Goal: Task Accomplishment & Management: Manage account settings

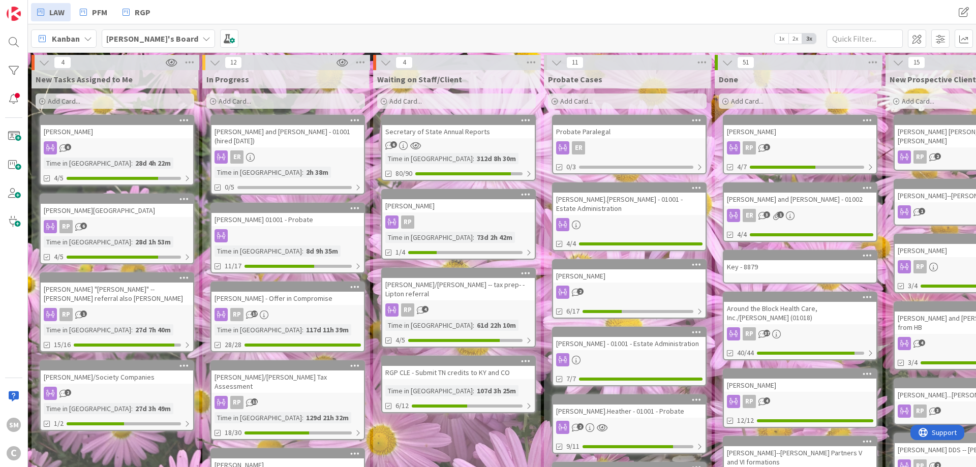
click at [295, 136] on div "[PERSON_NAME] and [PERSON_NAME] - 01001 (hired [DATE])" at bounding box center [287, 136] width 152 height 22
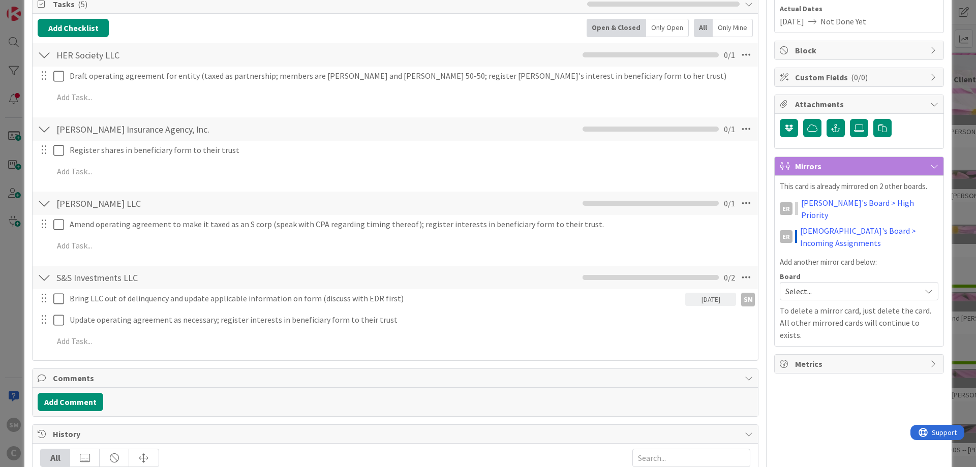
scroll to position [183, 0]
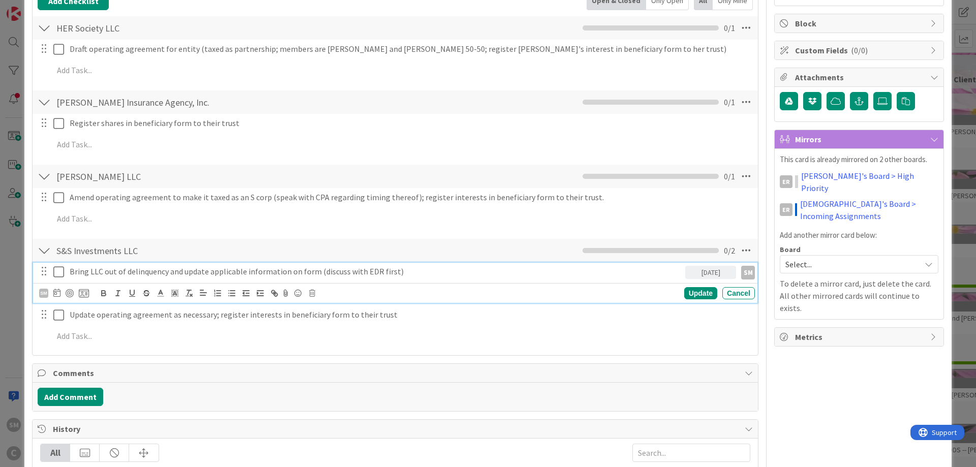
click at [86, 274] on p "Bring LLC out of delinquency and update applicable information on form (discuss…" at bounding box center [375, 272] width 611 height 12
click at [419, 272] on p "Bring LLC out of delinquency and update applicable information on form (discuss…" at bounding box center [375, 272] width 611 height 12
click at [844, 360] on div "ER Owner Watchers default Dates Planned Dates Not Set Not Set Actual Dates [DAT…" at bounding box center [859, 306] width 170 height 898
click at [62, 270] on icon at bounding box center [58, 272] width 11 height 12
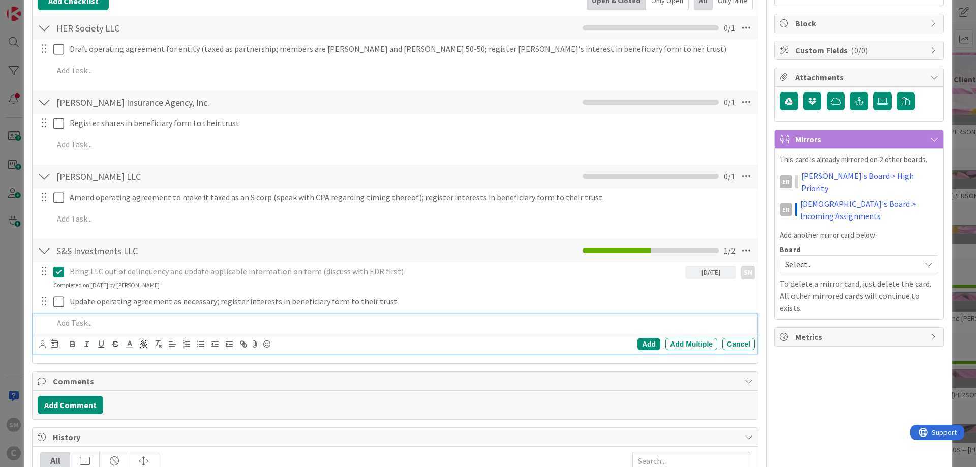
click at [101, 323] on p at bounding box center [401, 323] width 697 height 12
click at [41, 345] on icon at bounding box center [42, 344] width 7 height 8
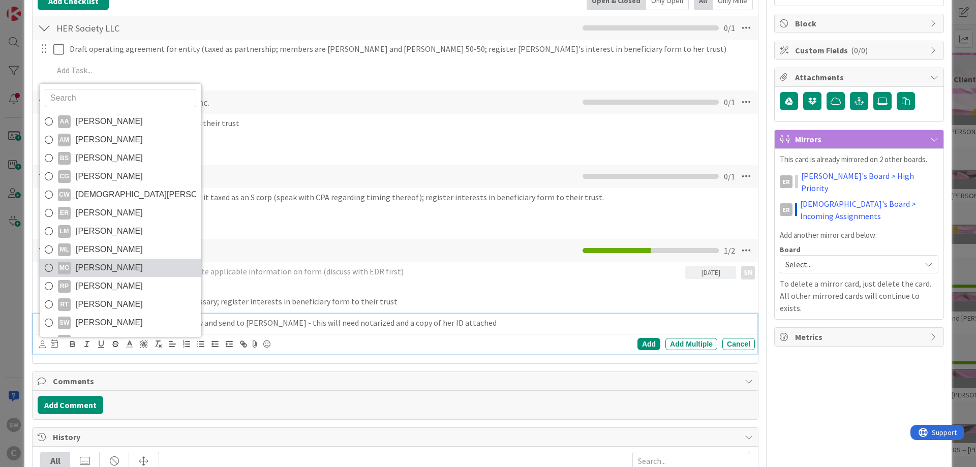
scroll to position [17, 0]
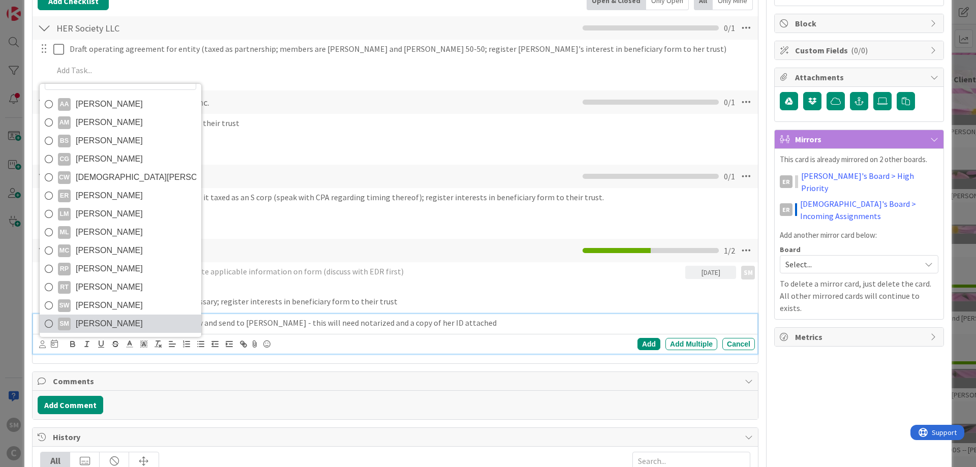
click at [126, 320] on span "[PERSON_NAME]" at bounding box center [109, 323] width 67 height 15
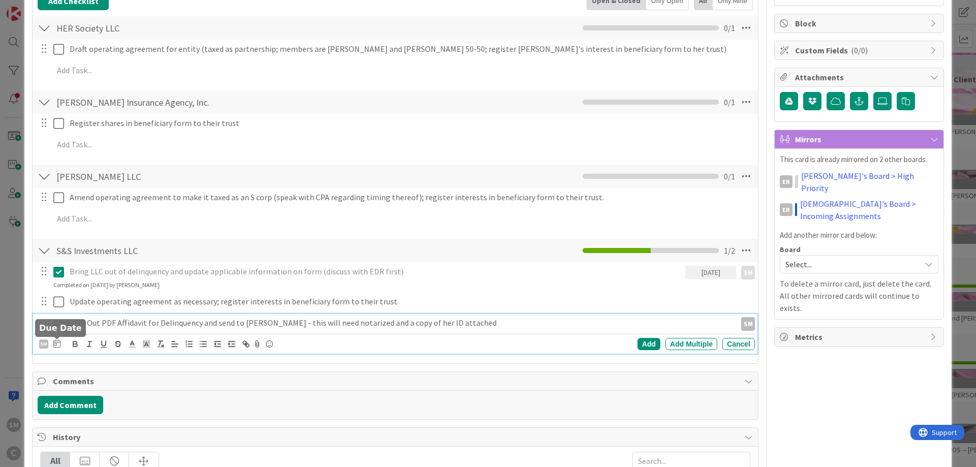
click at [58, 345] on icon at bounding box center [56, 343] width 7 height 8
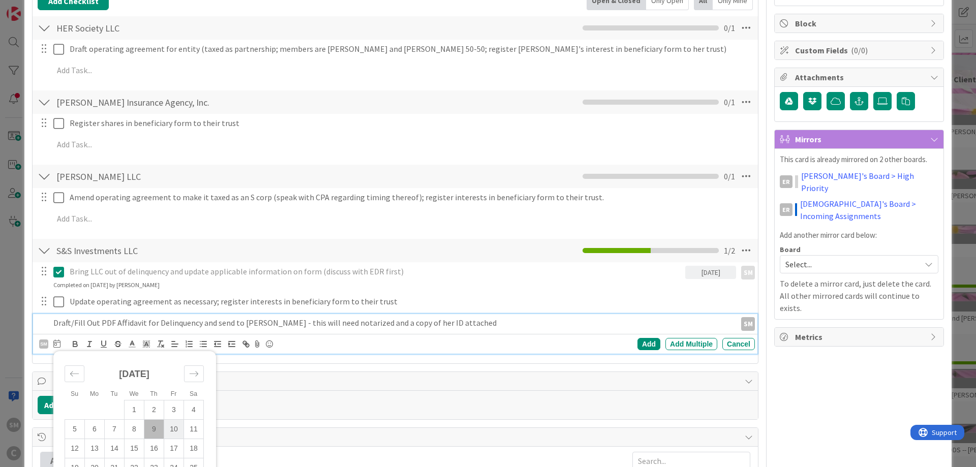
click at [175, 432] on td "10" at bounding box center [174, 429] width 20 height 19
type input "[DATE]"
click at [653, 341] on div "Add" at bounding box center [648, 344] width 23 height 12
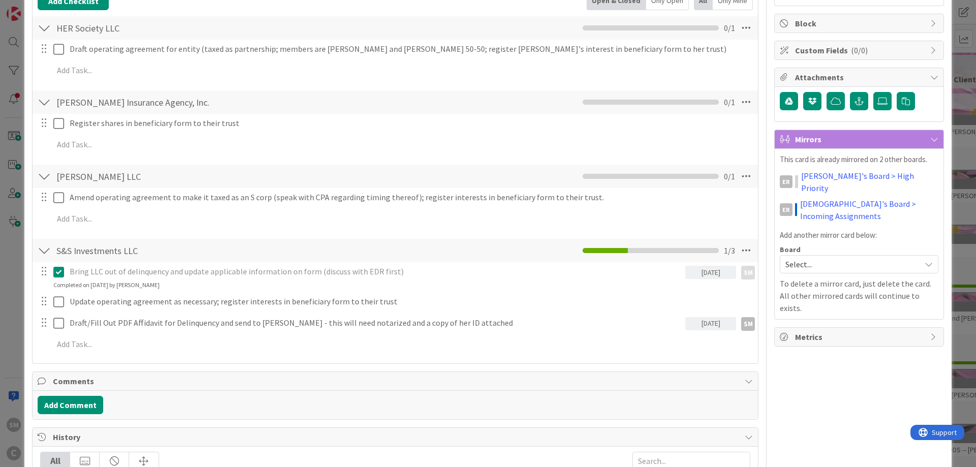
click at [888, 342] on div "ER Owner SM default Dates Planned Dates Not Set Not Set Actual Dates [DATE] Not…" at bounding box center [859, 310] width 170 height 906
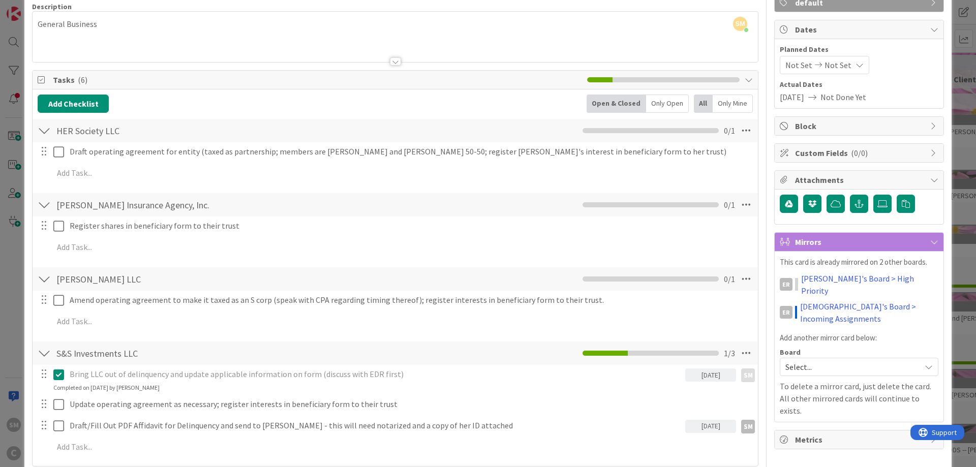
scroll to position [0, 0]
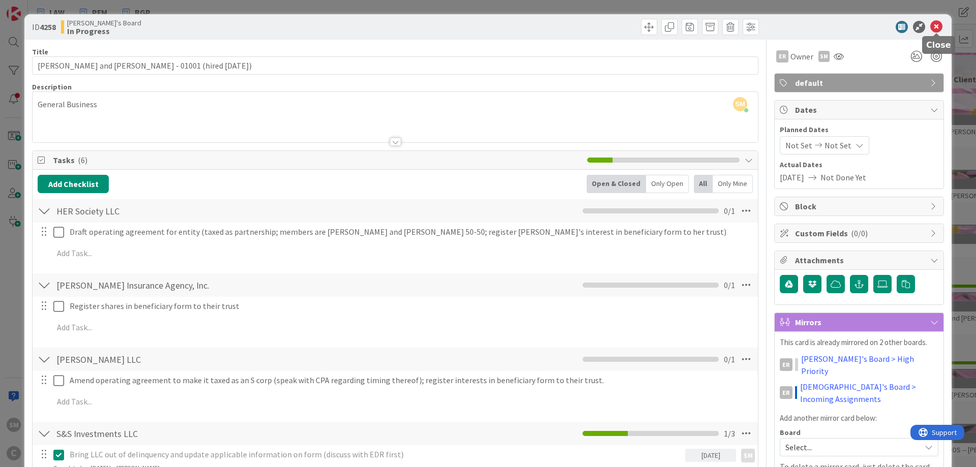
click at [938, 28] on icon at bounding box center [936, 27] width 12 height 12
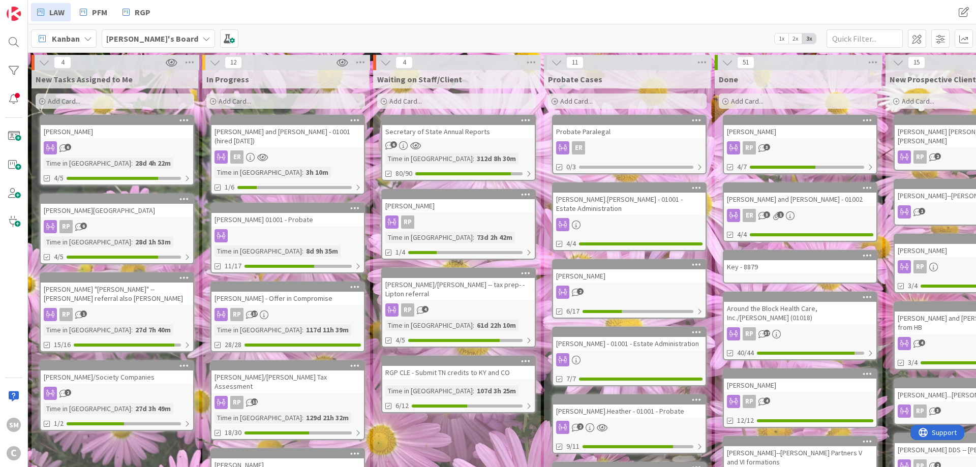
click at [289, 213] on div "[PERSON_NAME] 01001 - Probate" at bounding box center [287, 219] width 152 height 13
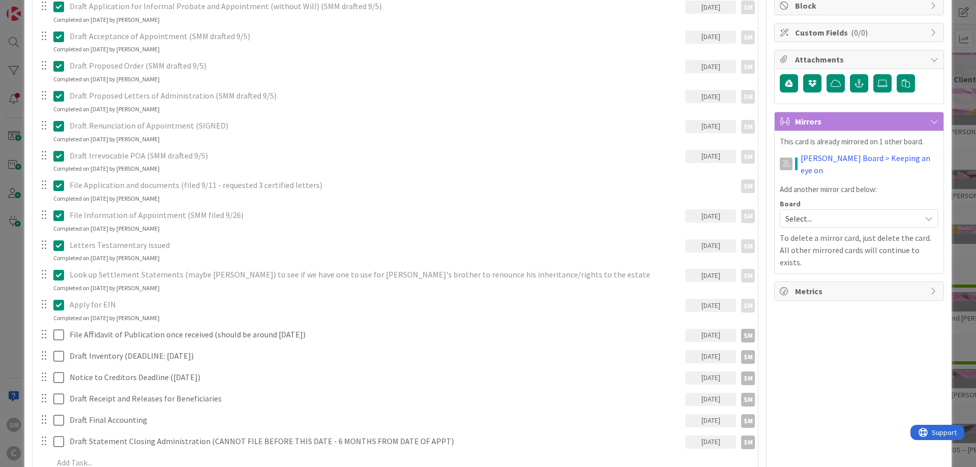
scroll to position [244, 0]
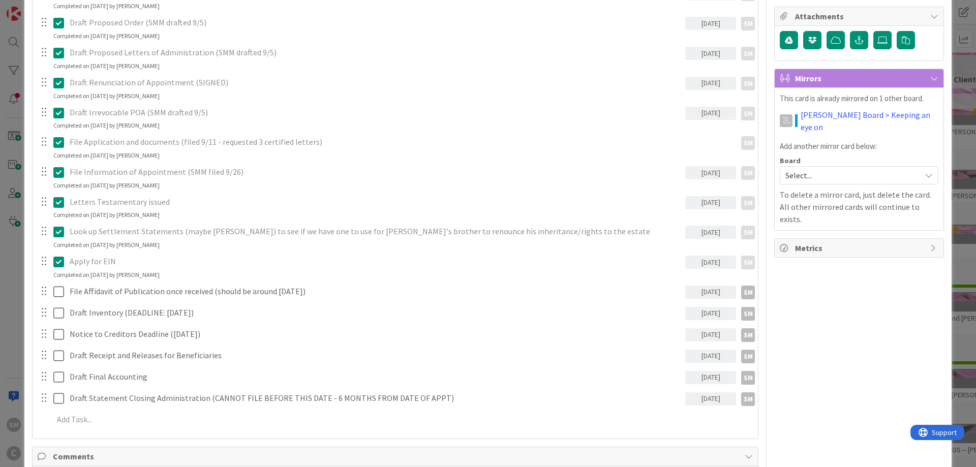
click at [60, 266] on icon at bounding box center [58, 262] width 11 height 12
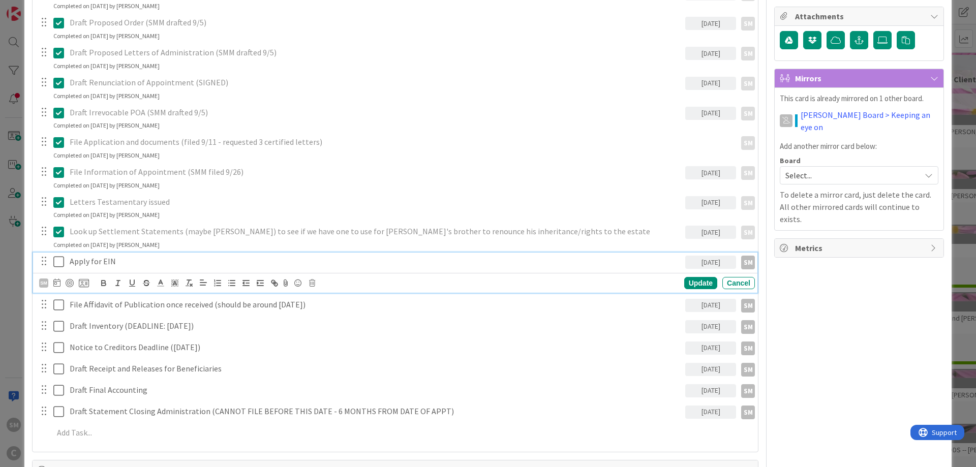
click at [137, 258] on p "Apply for EIN" at bounding box center [375, 262] width 611 height 12
click at [697, 262] on div "[DATE]" at bounding box center [710, 262] width 51 height 13
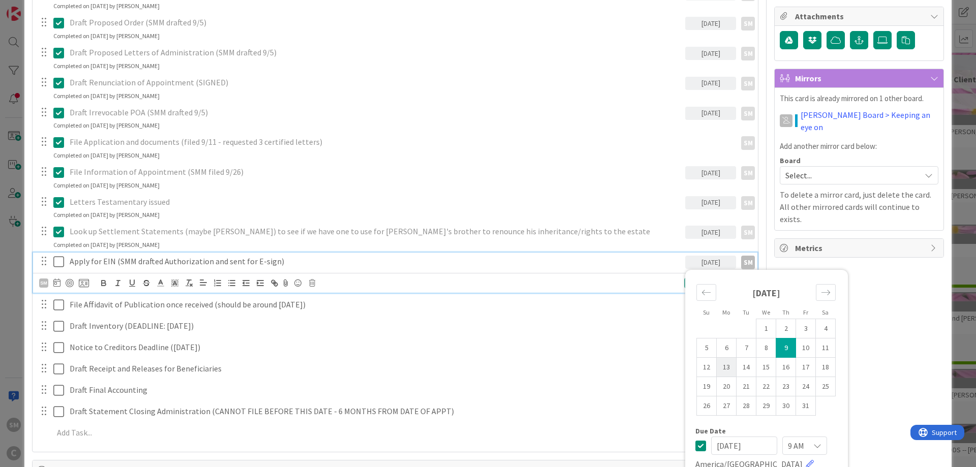
click at [729, 367] on td "13" at bounding box center [727, 367] width 20 height 19
type input "[DATE]"
click at [932, 290] on div "Owner SM default Dates Planned Dates Not Set Not Set Actual Dates [DATE] Not Do…" at bounding box center [859, 340] width 170 height 1088
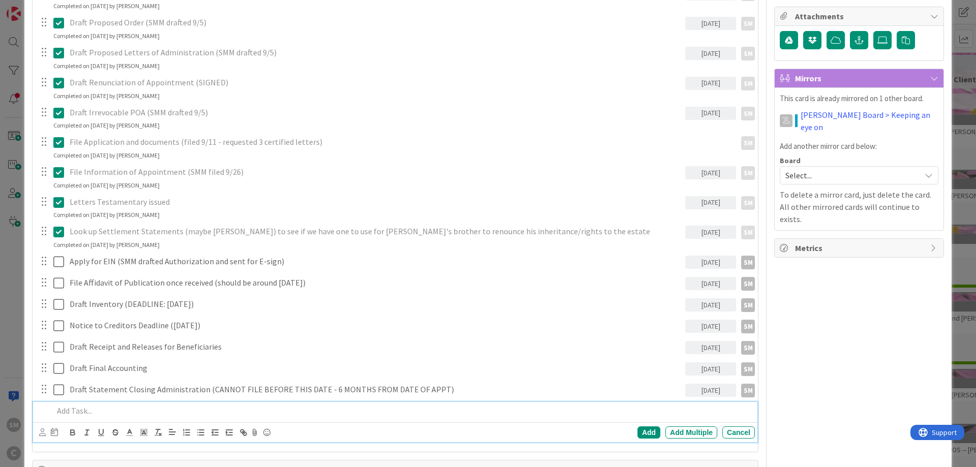
click at [96, 410] on p at bounding box center [401, 411] width 697 height 12
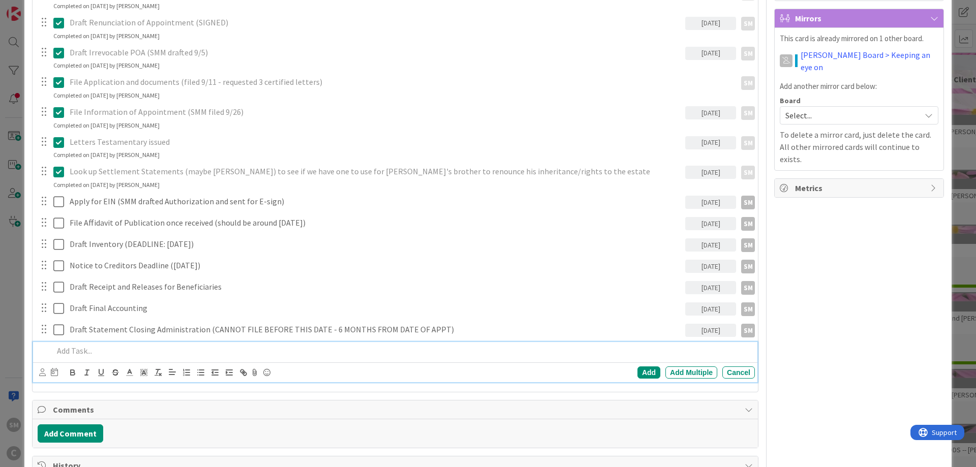
scroll to position [305, 0]
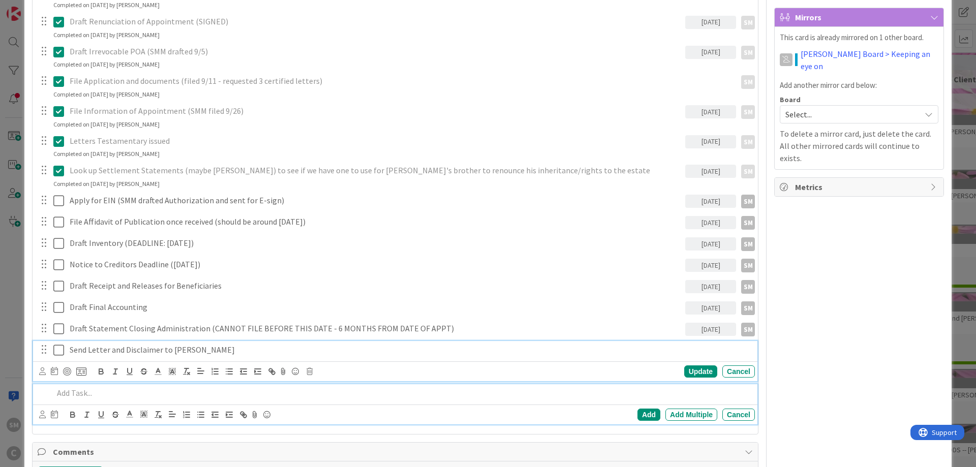
click at [133, 356] on div "Send Letter and Disclaimer to [PERSON_NAME]" at bounding box center [410, 350] width 689 height 18
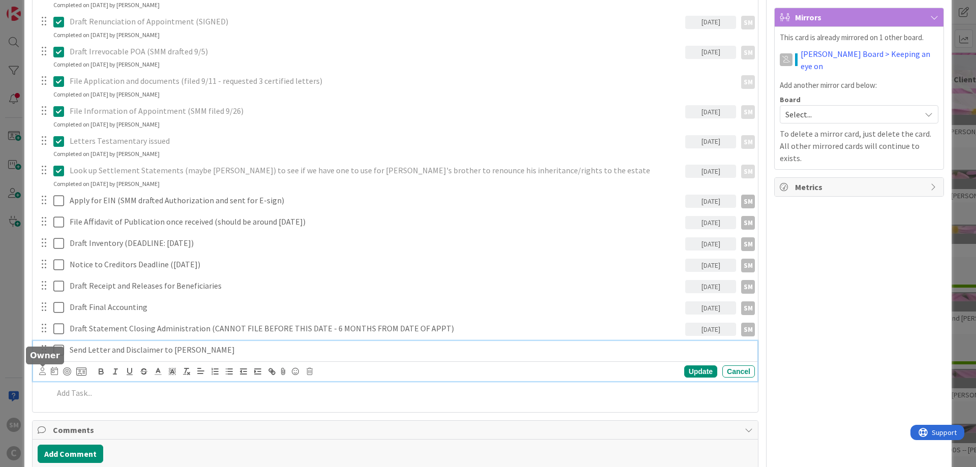
click at [45, 371] on icon at bounding box center [42, 371] width 7 height 8
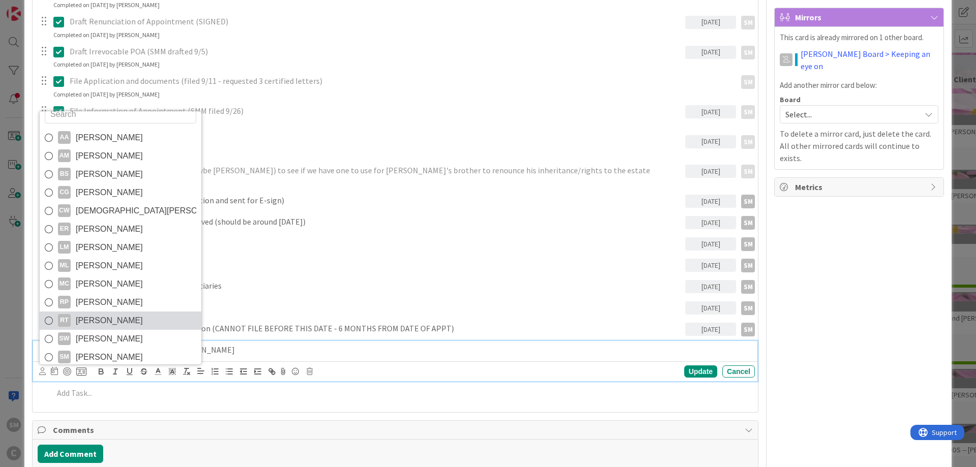
scroll to position [17, 0]
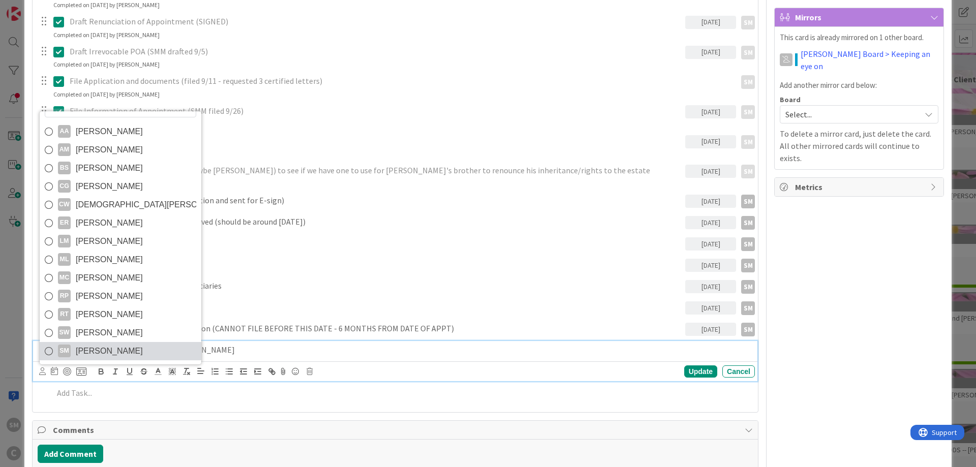
click at [117, 351] on span "[PERSON_NAME]" at bounding box center [109, 351] width 67 height 15
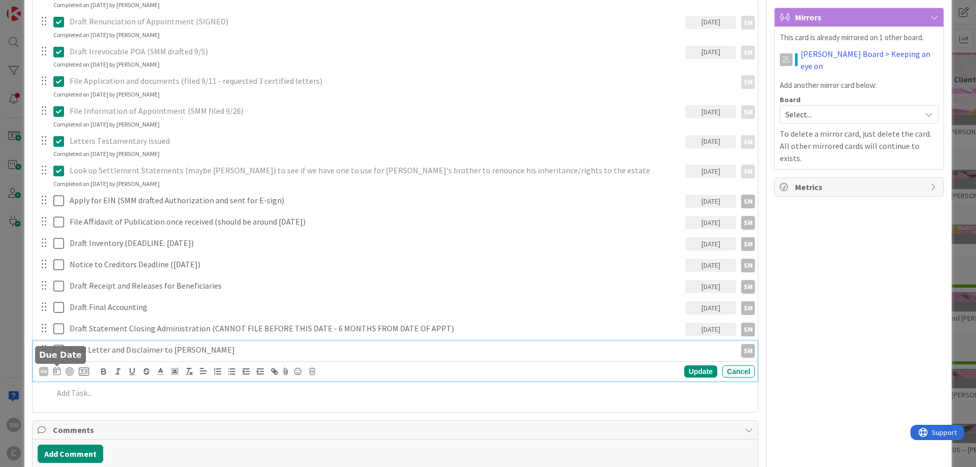
click at [55, 369] on icon at bounding box center [56, 371] width 7 height 8
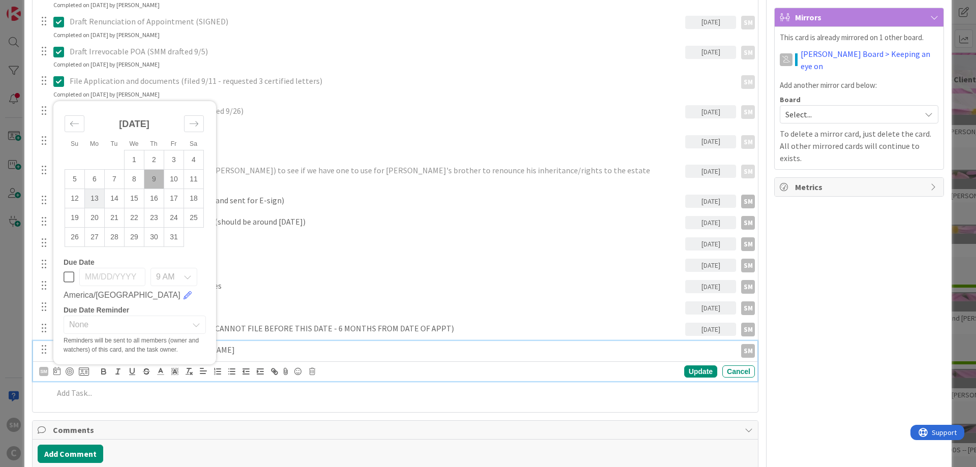
click at [98, 198] on td "13" at bounding box center [95, 198] width 20 height 19
type input "[DATE]"
click at [702, 370] on div "Update" at bounding box center [700, 371] width 33 height 12
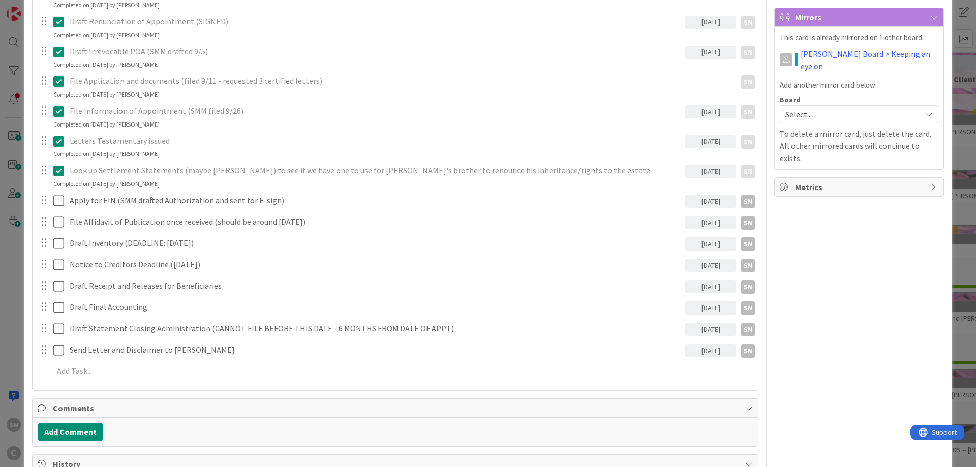
click at [908, 330] on div "Owner SM default Dates Planned Dates Not Set Not Set Actual Dates [DATE] Not Do…" at bounding box center [859, 279] width 170 height 1088
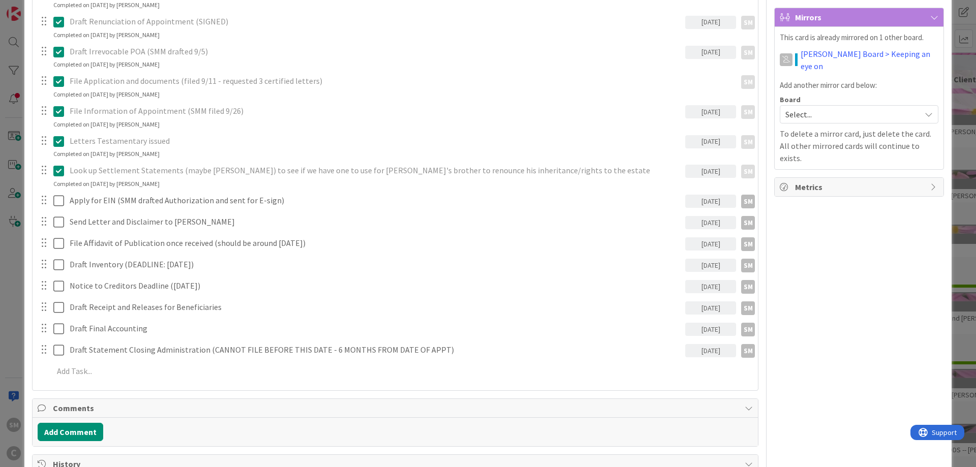
click at [853, 272] on div "Owner SM default Dates Planned Dates Not Set Not Set Actual Dates [DATE] Not Do…" at bounding box center [859, 279] width 170 height 1088
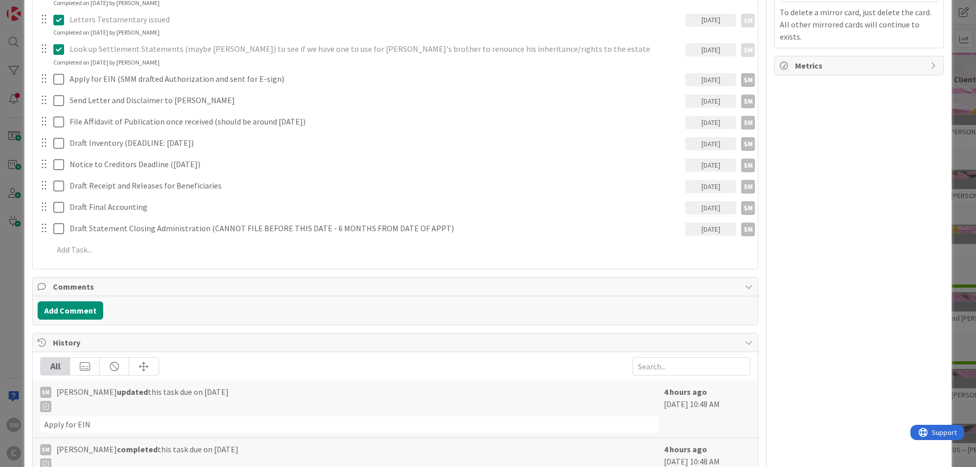
scroll to position [427, 0]
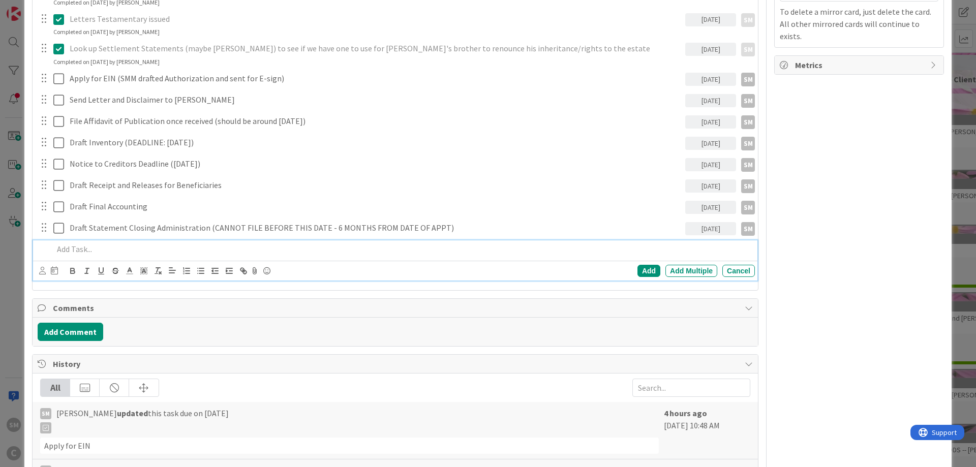
click at [288, 249] on p at bounding box center [401, 249] width 697 height 12
click at [43, 273] on icon at bounding box center [42, 271] width 7 height 8
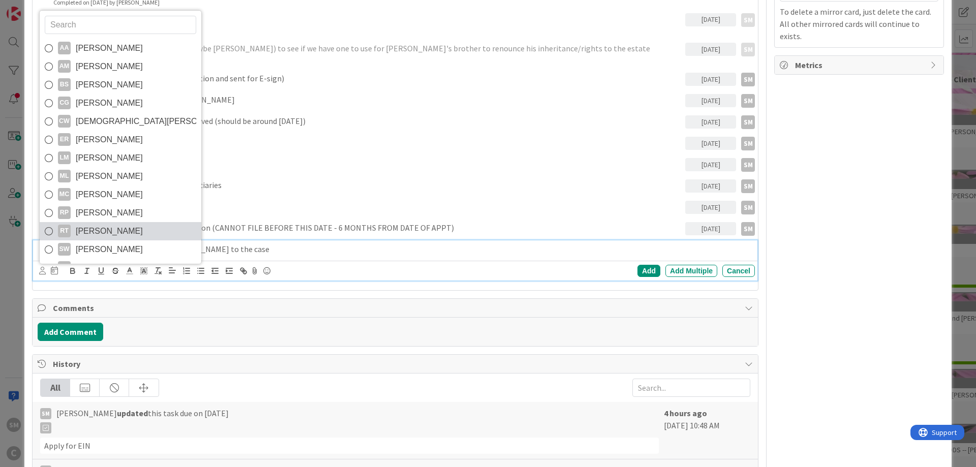
scroll to position [17, 0]
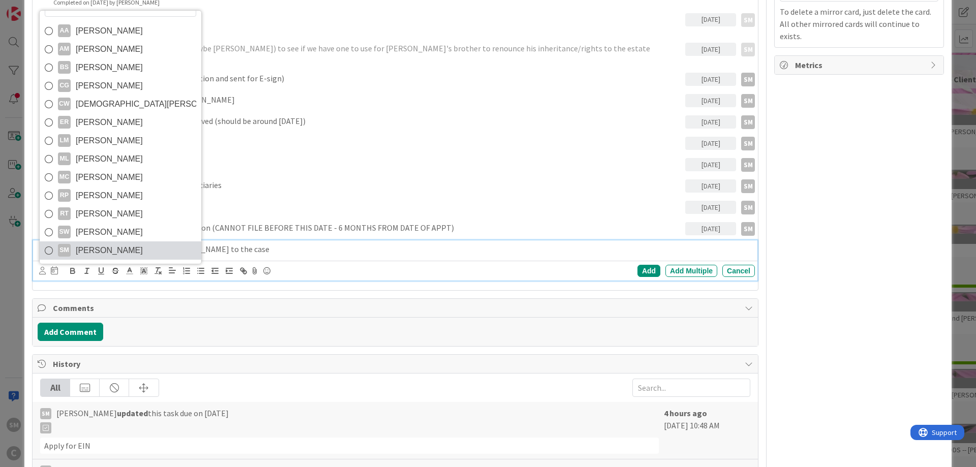
click at [117, 246] on span "[PERSON_NAME]" at bounding box center [109, 250] width 67 height 15
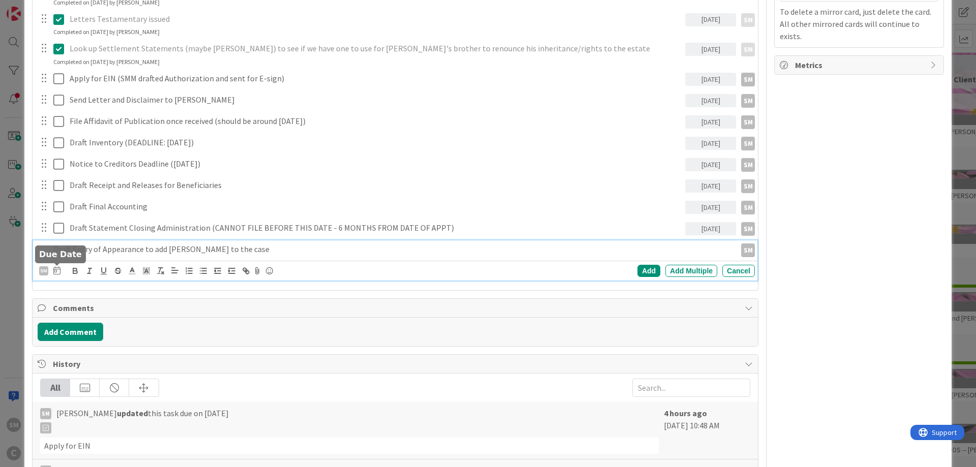
click at [59, 271] on icon at bounding box center [56, 270] width 7 height 8
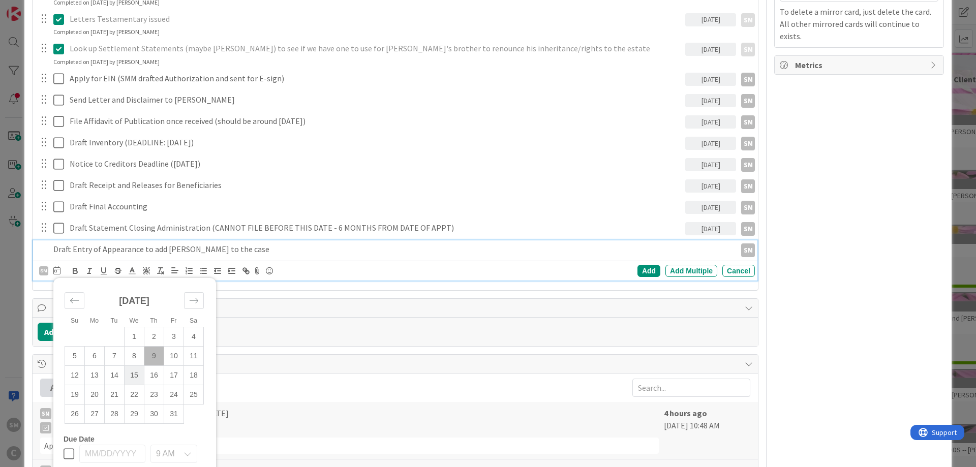
click at [134, 375] on td "15" at bounding box center [135, 374] width 20 height 19
type input "[DATE]"
click at [364, 254] on p "Draft Entry of Appearance to add [PERSON_NAME] to the case" at bounding box center [367, 249] width 628 height 12
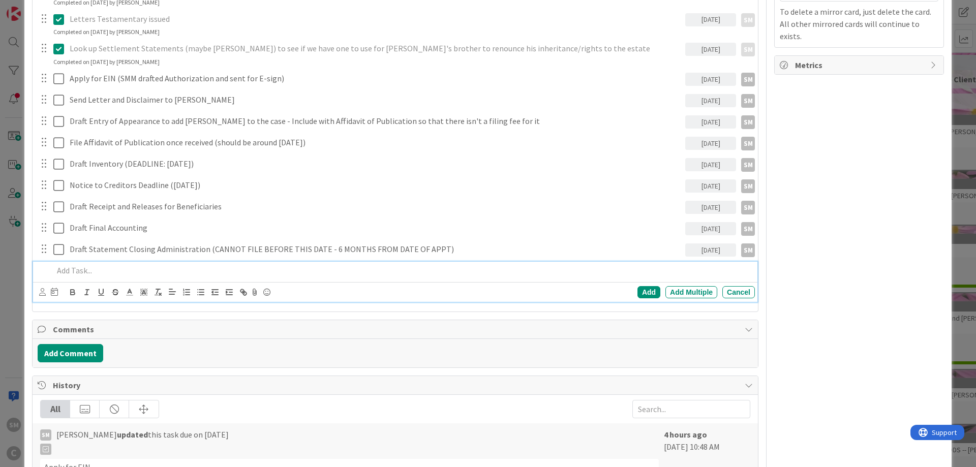
click at [852, 196] on div "Owner SM default Dates Planned Dates Not Set Not Set Actual Dates [DATE] Not Do…" at bounding box center [859, 178] width 170 height 1131
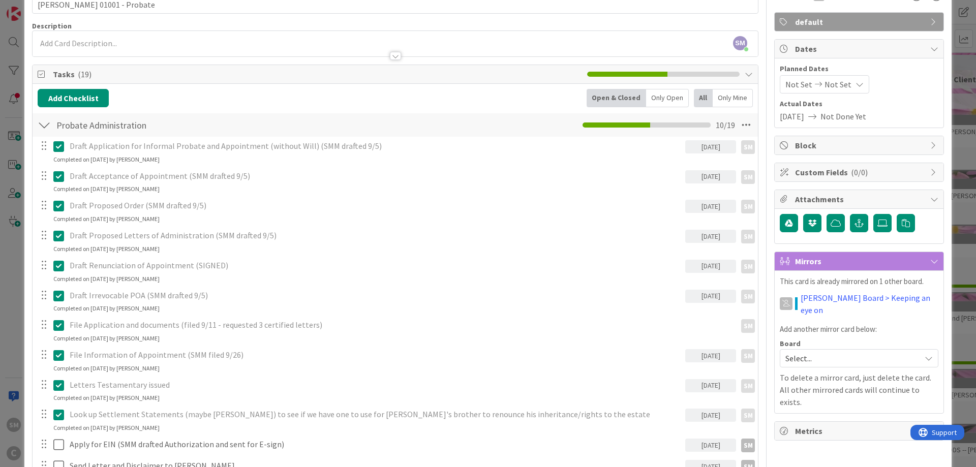
scroll to position [0, 0]
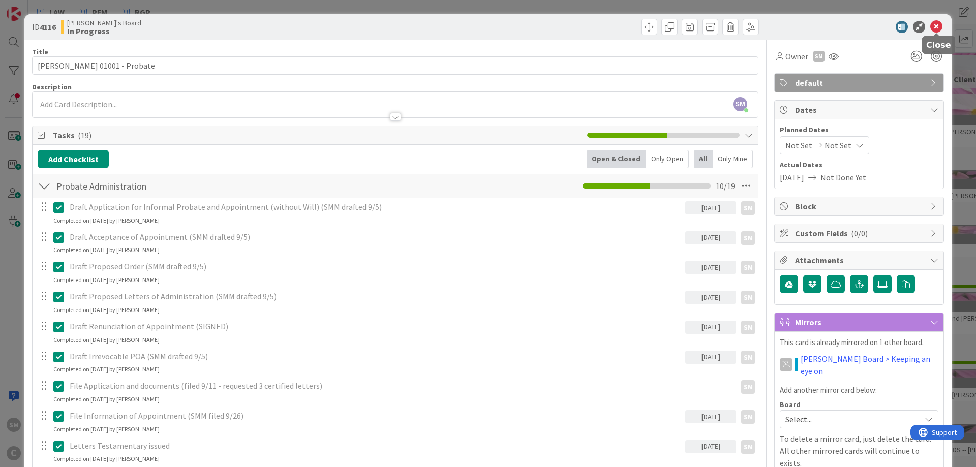
click at [936, 22] on icon at bounding box center [936, 27] width 12 height 12
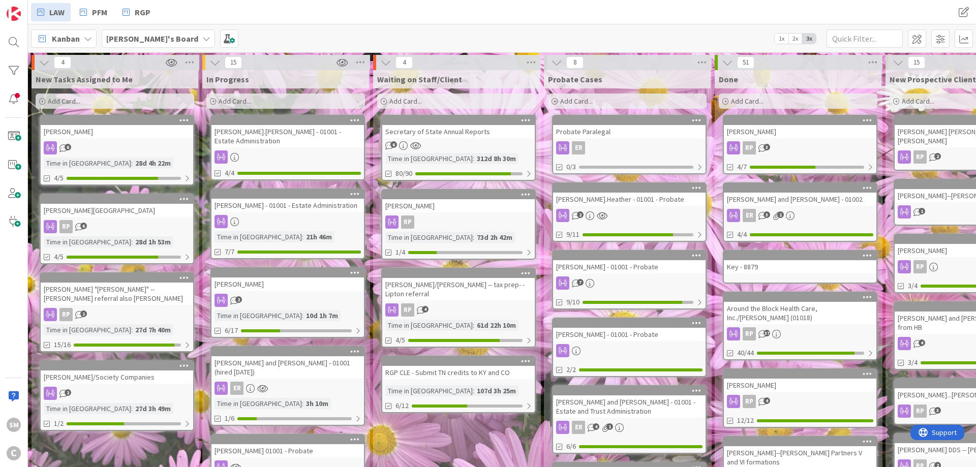
click at [297, 133] on div "[PERSON_NAME].[PERSON_NAME] - 01001 - Estate Administration" at bounding box center [287, 136] width 152 height 22
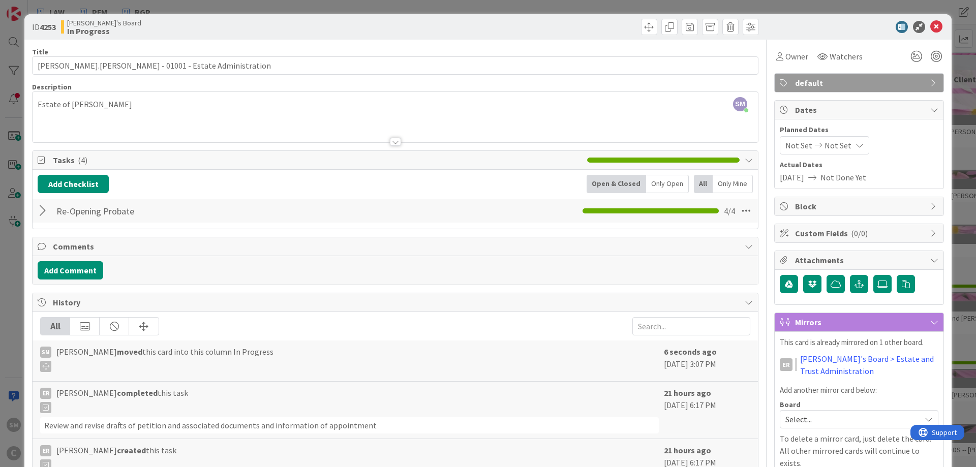
click at [48, 209] on div at bounding box center [44, 211] width 13 height 18
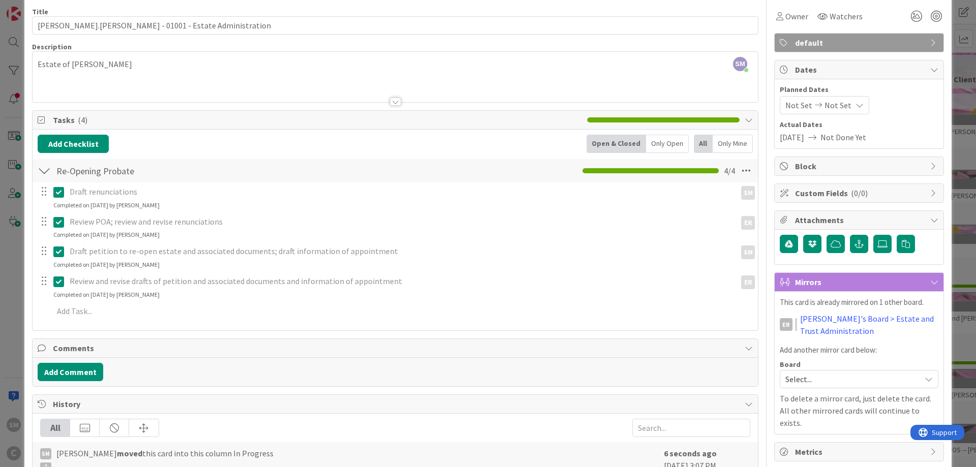
scroll to position [61, 0]
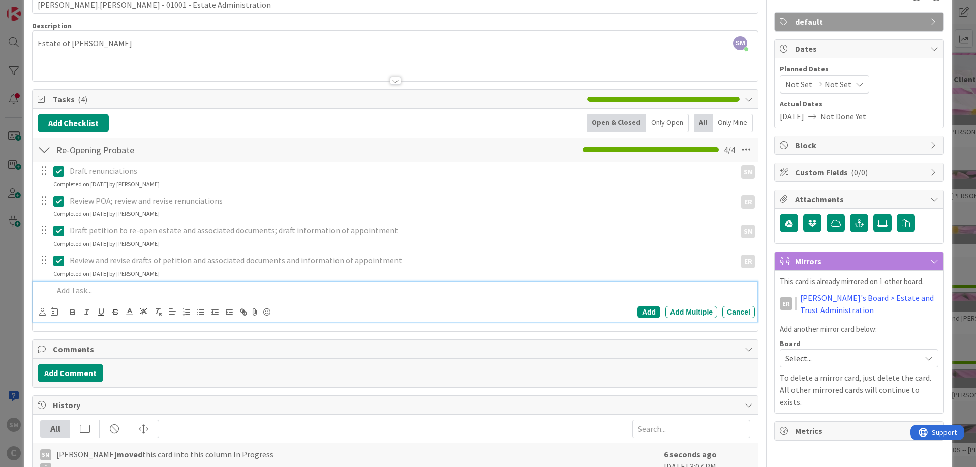
click at [185, 285] on p at bounding box center [401, 291] width 697 height 12
click at [41, 313] on icon at bounding box center [42, 312] width 7 height 8
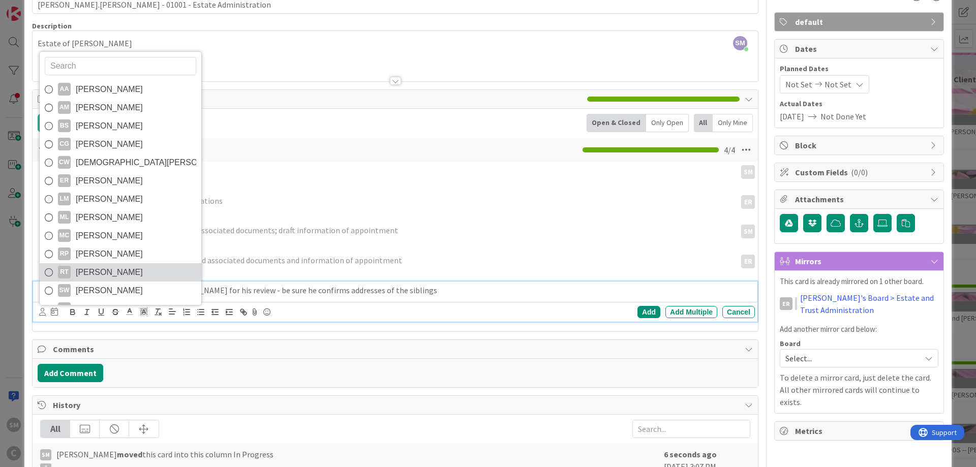
scroll to position [17, 0]
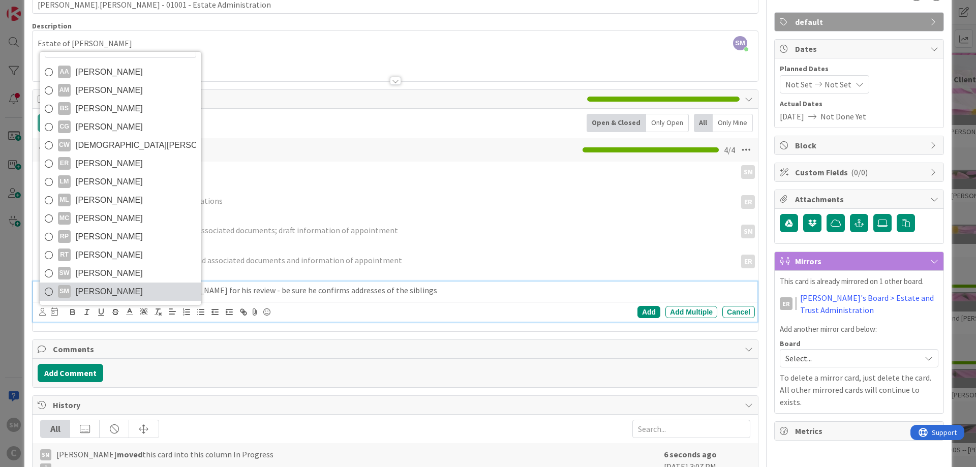
click at [112, 289] on span "[PERSON_NAME]" at bounding box center [109, 291] width 67 height 15
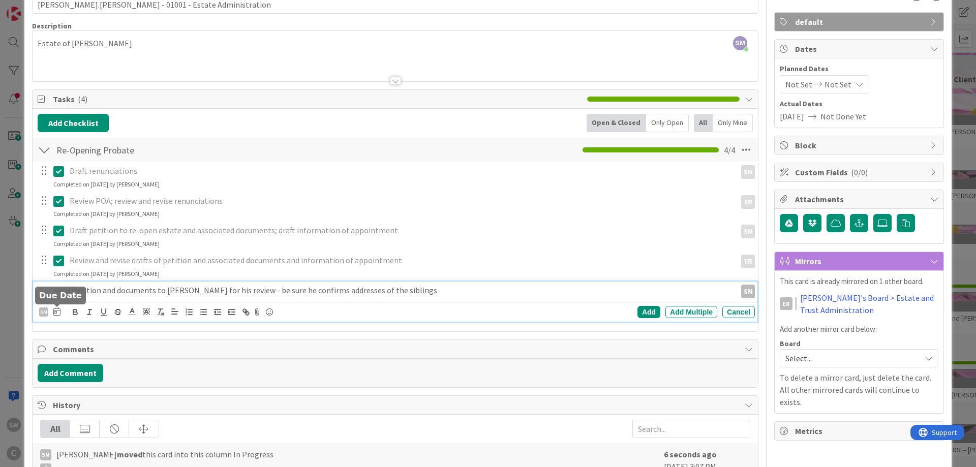
click at [58, 312] on icon at bounding box center [56, 311] width 7 height 8
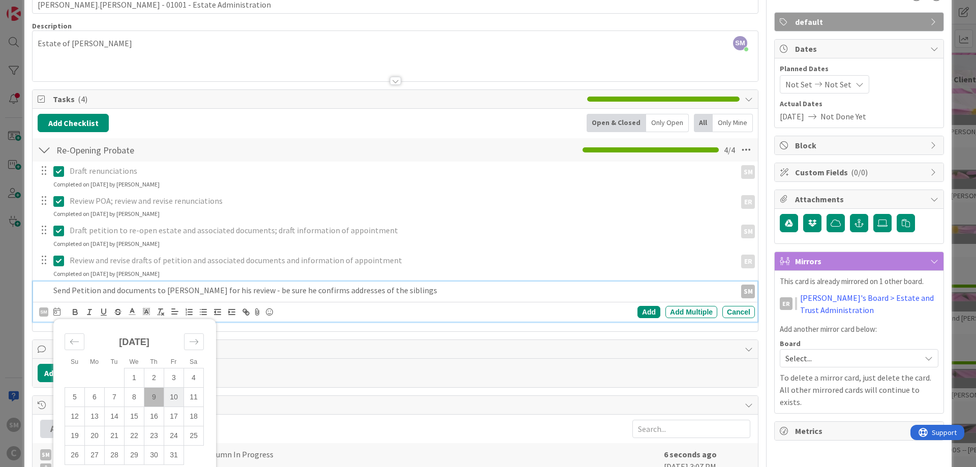
click at [182, 398] on td "10" at bounding box center [174, 396] width 20 height 19
click at [642, 312] on div "Add" at bounding box center [648, 312] width 23 height 12
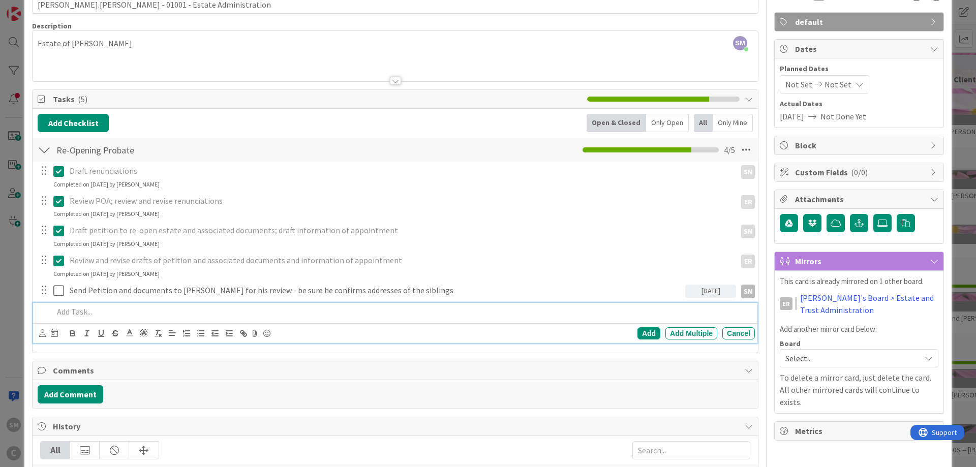
click at [154, 315] on p at bounding box center [401, 312] width 697 height 12
click at [44, 332] on icon at bounding box center [42, 333] width 7 height 8
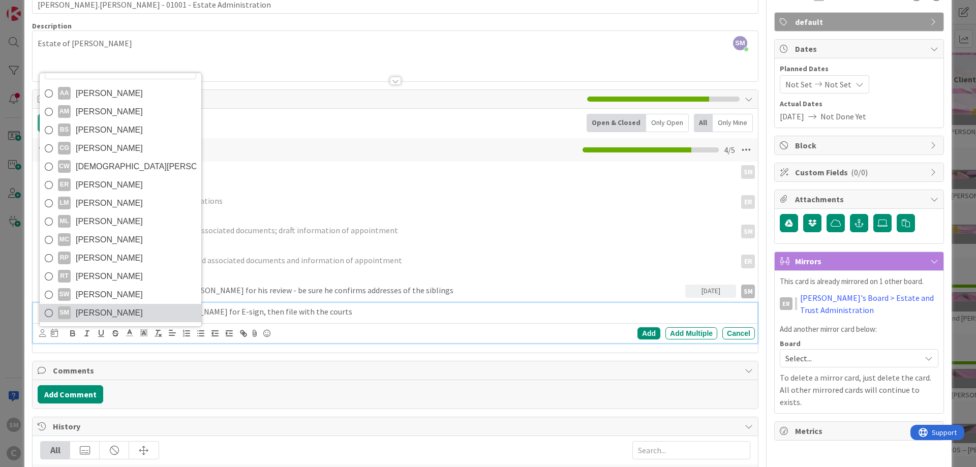
click at [97, 309] on span "[PERSON_NAME]" at bounding box center [109, 312] width 67 height 15
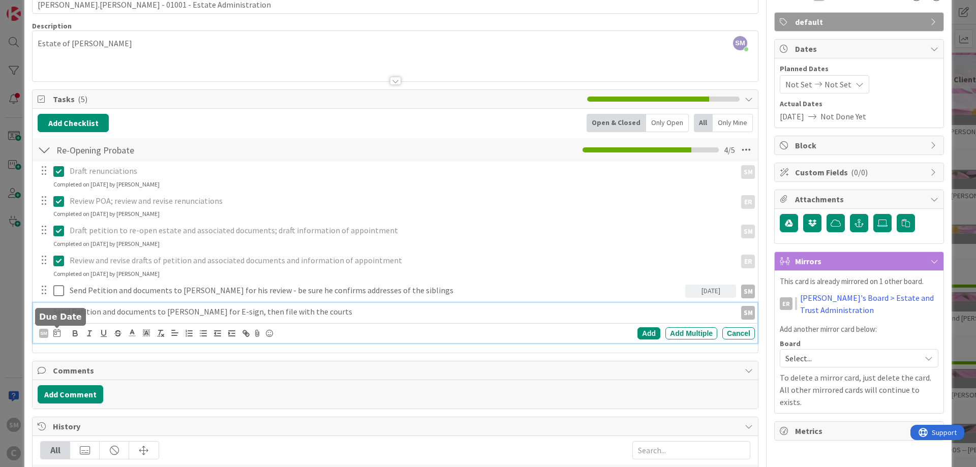
click at [57, 334] on icon at bounding box center [56, 333] width 7 height 8
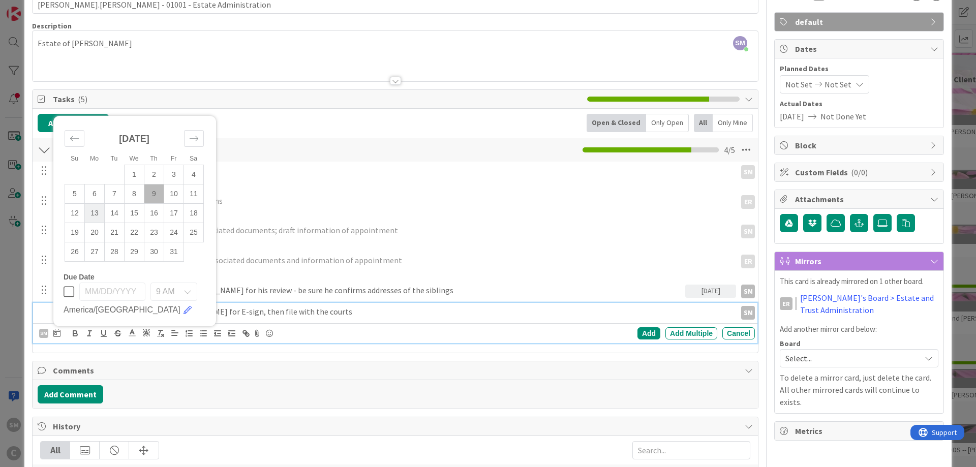
click at [98, 211] on td "13" at bounding box center [95, 212] width 20 height 19
type input "[DATE]"
click at [647, 336] on div "Add" at bounding box center [648, 333] width 23 height 12
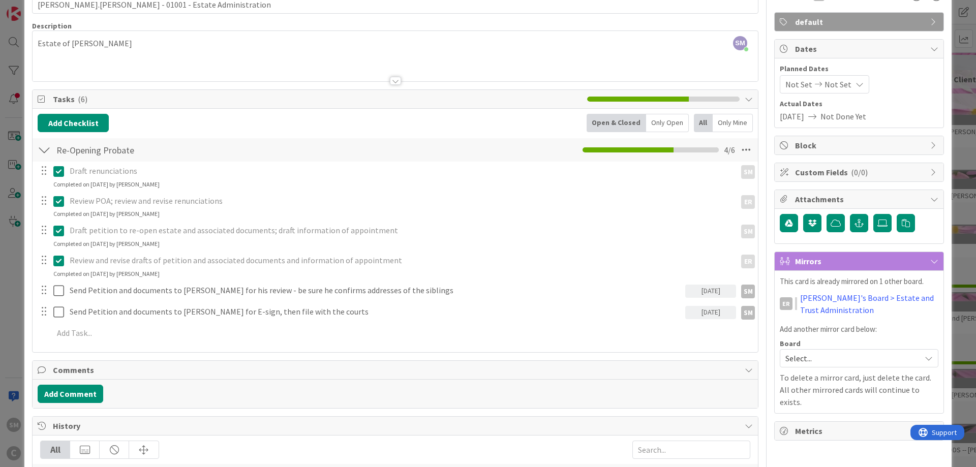
click at [805, 431] on div "Owner SM default Dates Planned Dates Not Set Not Set Actual Dates [DATE] Not Do…" at bounding box center [859, 373] width 170 height 789
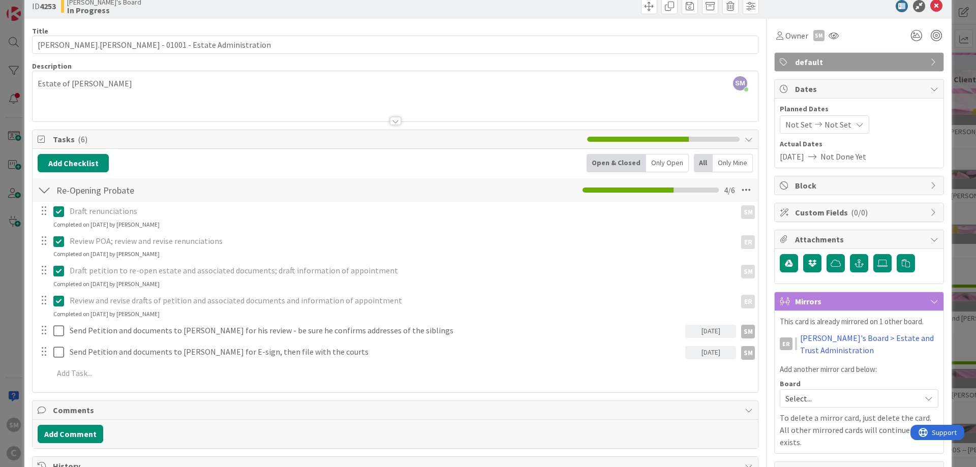
scroll to position [0, 0]
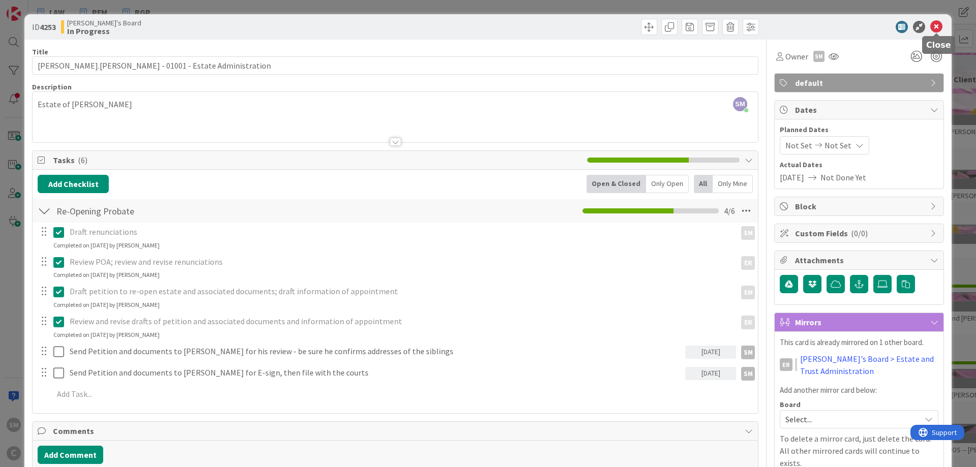
click at [937, 23] on icon at bounding box center [936, 27] width 12 height 12
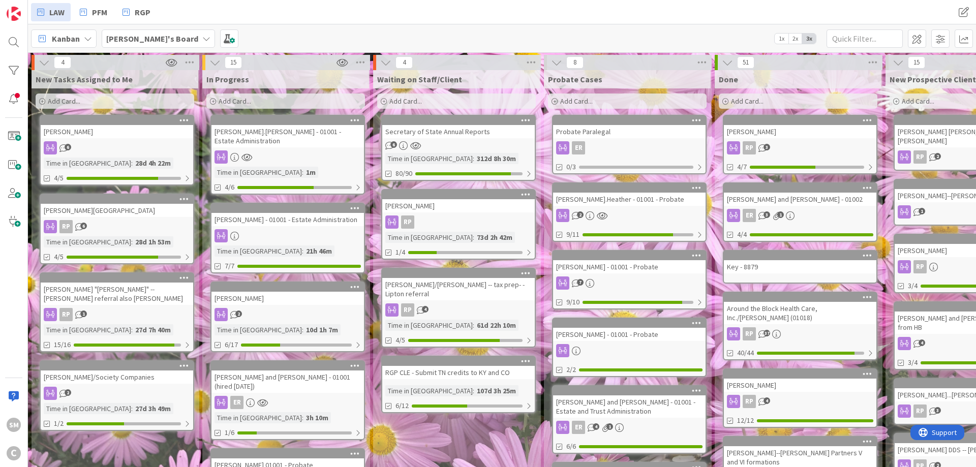
click at [290, 219] on div "[PERSON_NAME] - 01001 - Estate Administration Time in [GEOGRAPHIC_DATA] : 21h 4…" at bounding box center [287, 238] width 154 height 71
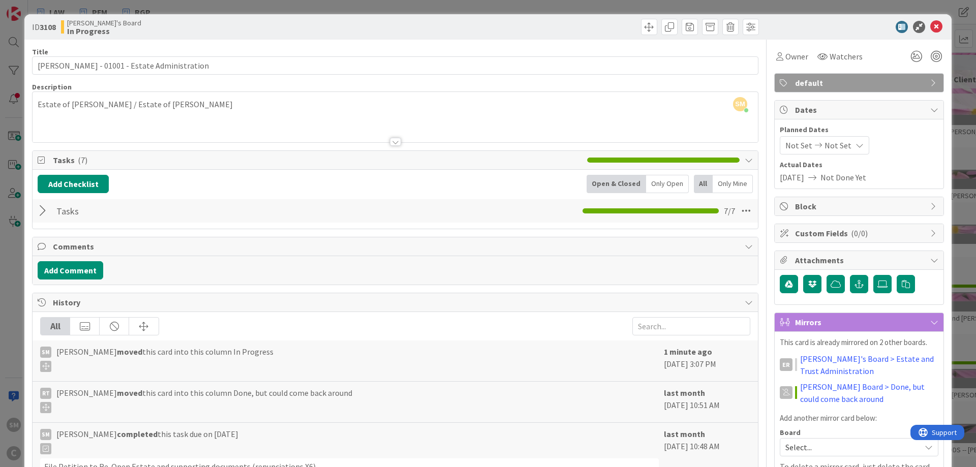
click at [42, 213] on div at bounding box center [44, 211] width 13 height 18
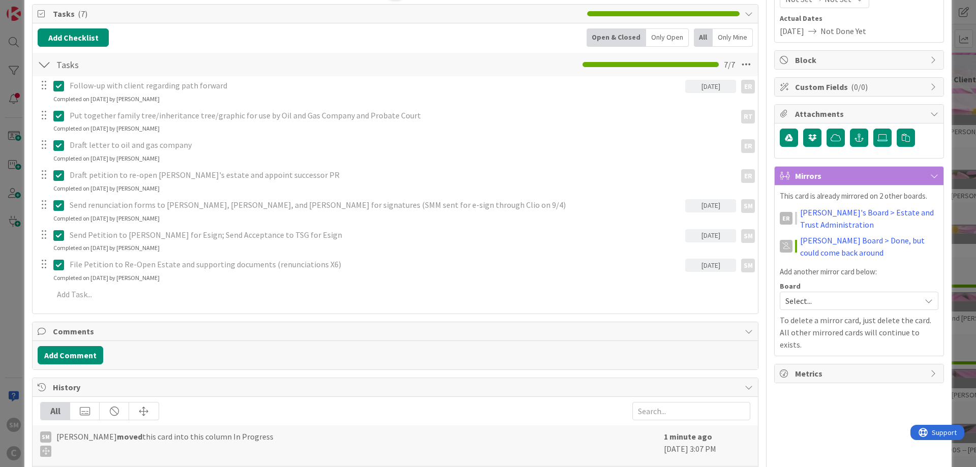
scroll to position [183, 0]
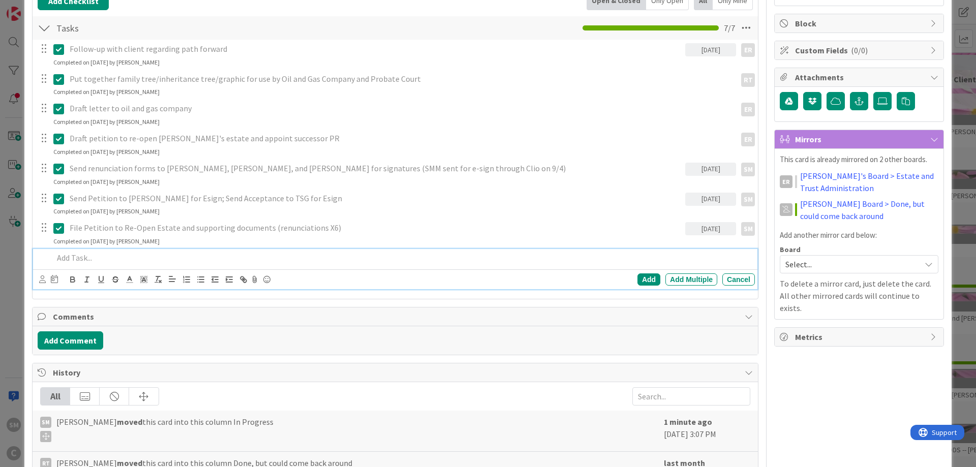
click at [137, 260] on p at bounding box center [401, 258] width 697 height 12
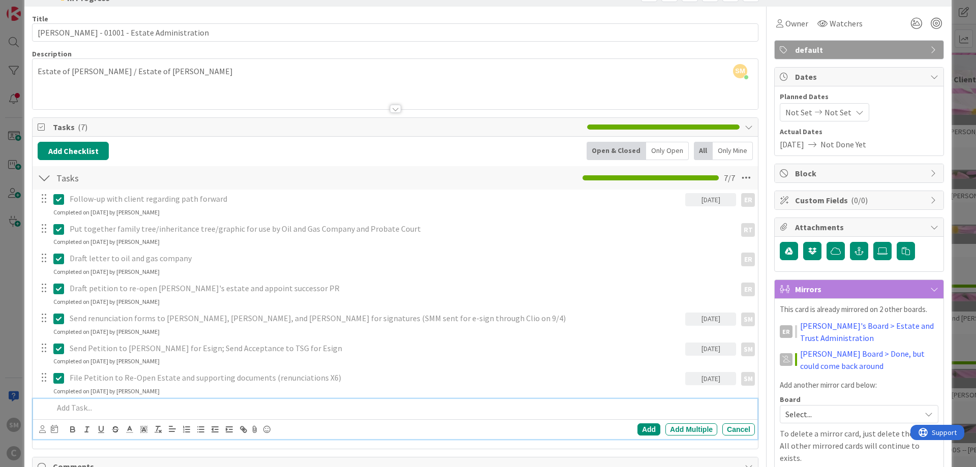
scroll to position [61, 0]
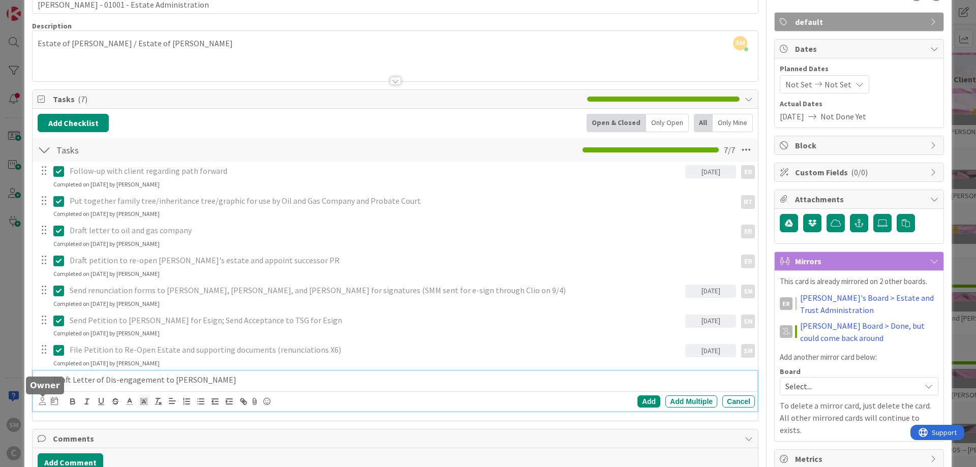
click at [43, 401] on icon at bounding box center [42, 401] width 7 height 8
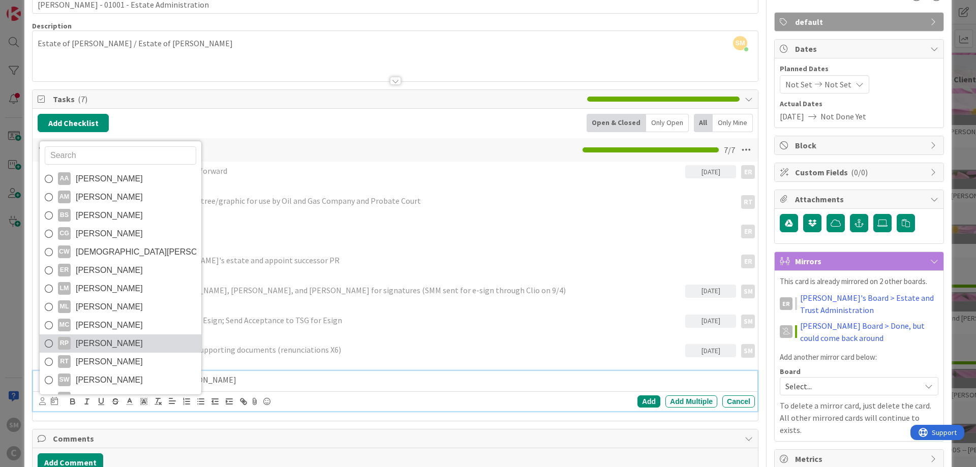
scroll to position [17, 0]
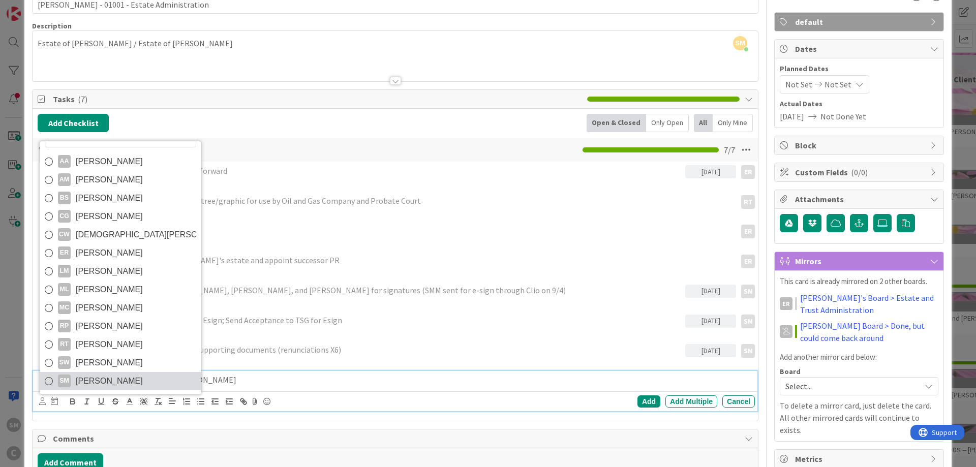
click at [96, 384] on span "[PERSON_NAME]" at bounding box center [109, 381] width 67 height 15
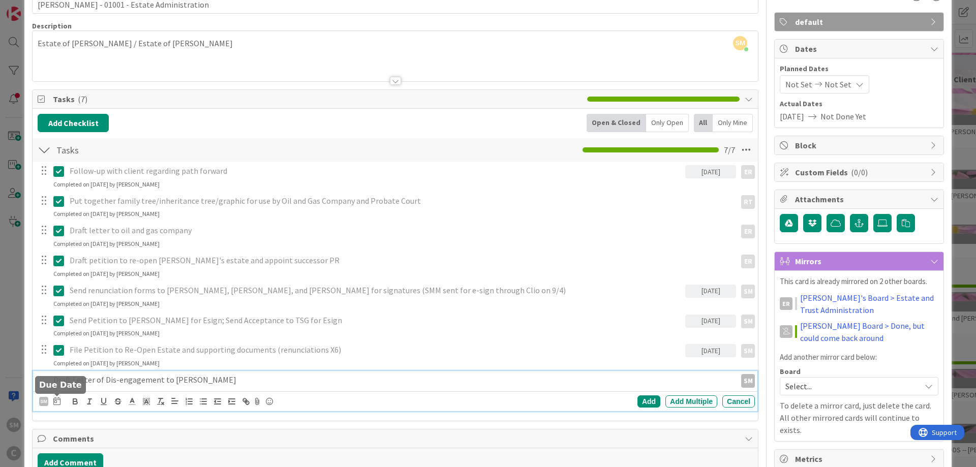
click at [59, 403] on icon at bounding box center [56, 401] width 7 height 8
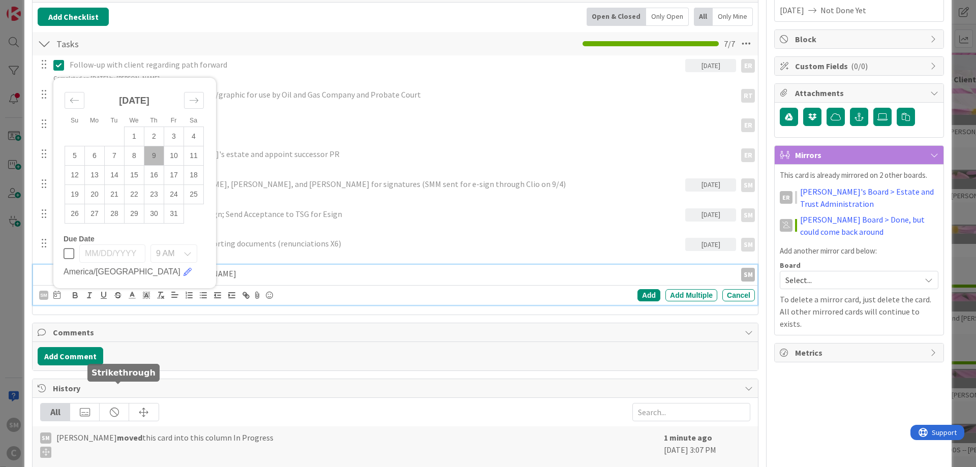
scroll to position [183, 0]
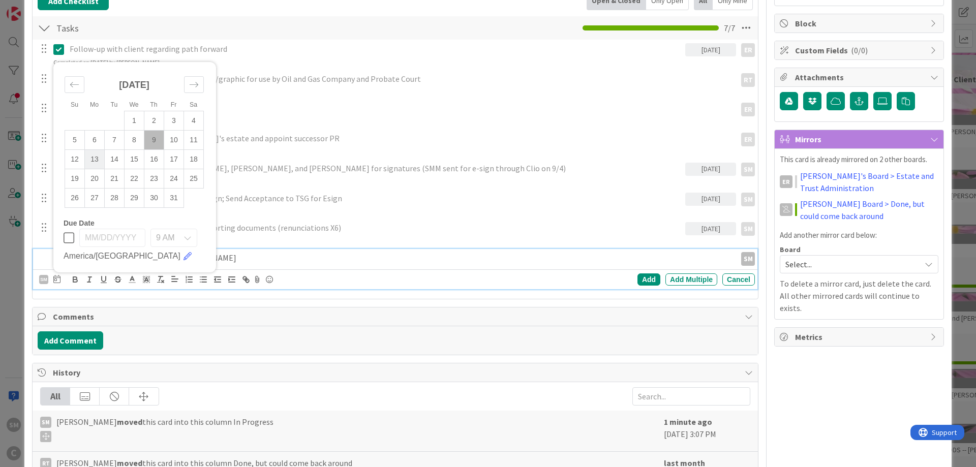
click at [102, 157] on td "13" at bounding box center [95, 158] width 20 height 19
type input "[DATE]"
click at [659, 278] on div "Add" at bounding box center [648, 279] width 23 height 12
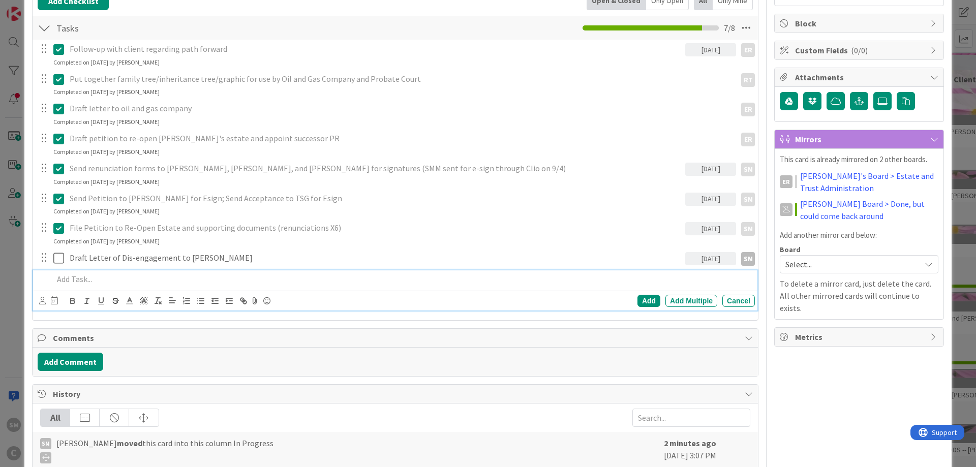
click at [224, 272] on div at bounding box center [401, 279] width 705 height 18
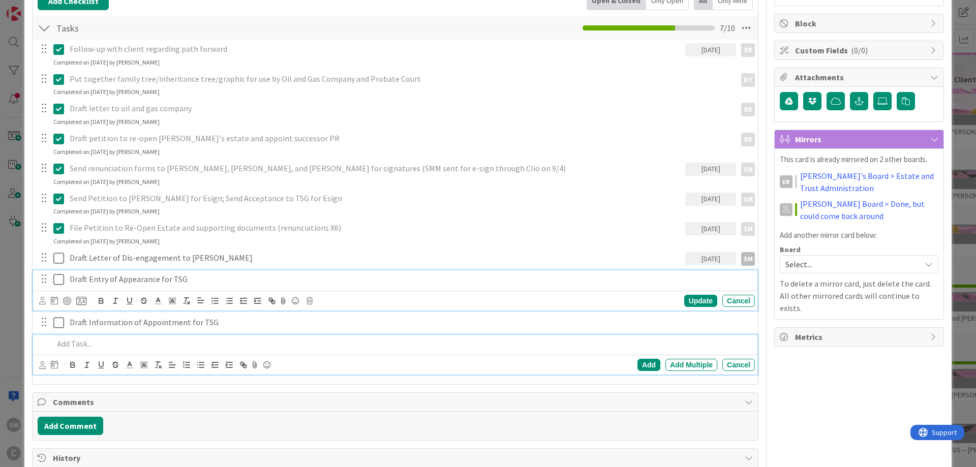
click at [122, 279] on p "Draft Entry of Appearance for TSG" at bounding box center [410, 279] width 681 height 12
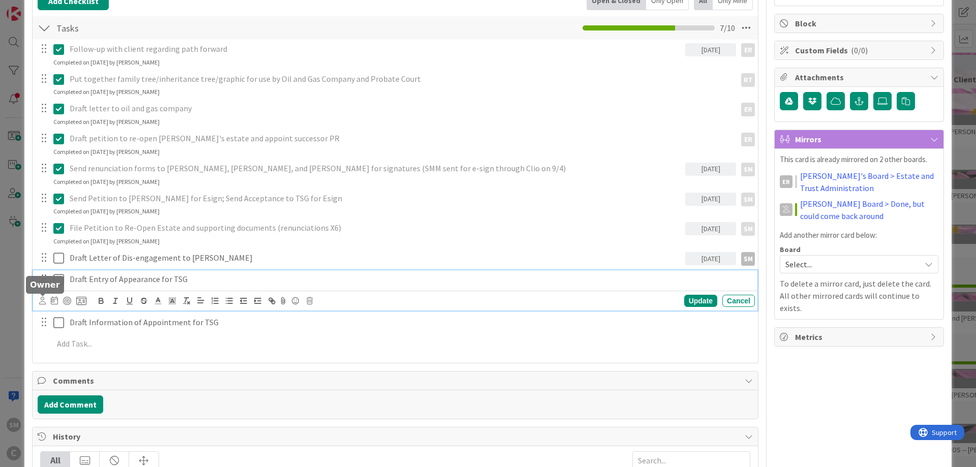
click at [43, 303] on icon at bounding box center [42, 301] width 7 height 8
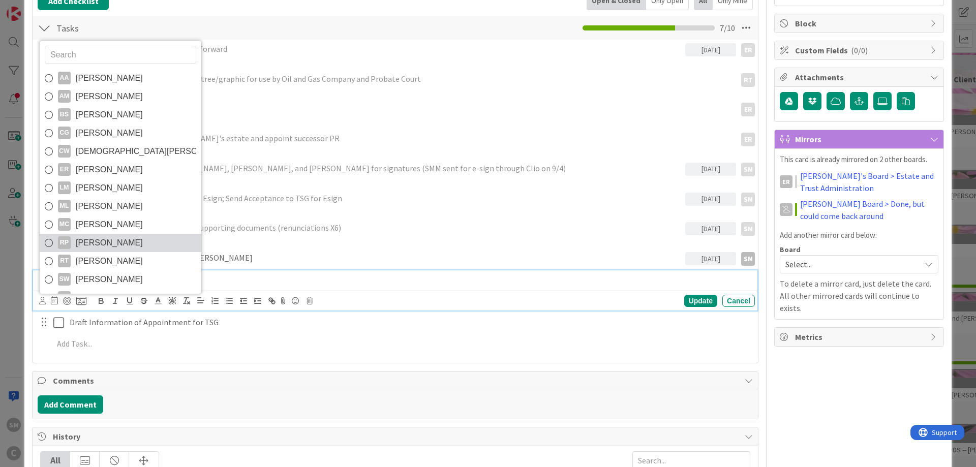
scroll to position [17, 0]
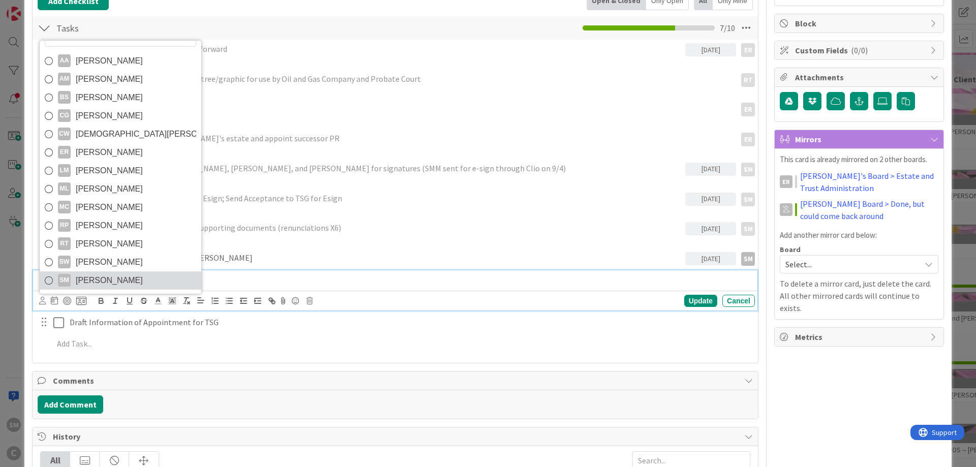
click at [109, 282] on span "[PERSON_NAME]" at bounding box center [109, 280] width 67 height 15
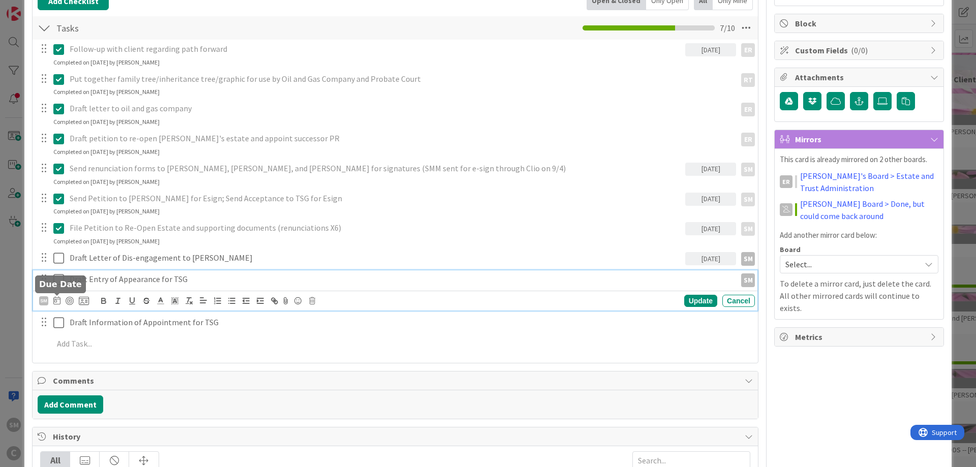
click at [55, 301] on icon at bounding box center [56, 300] width 7 height 8
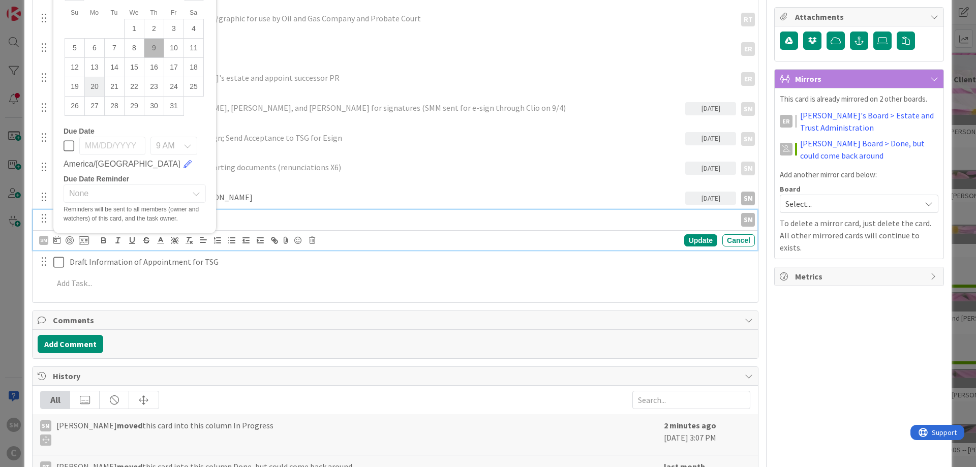
scroll to position [244, 0]
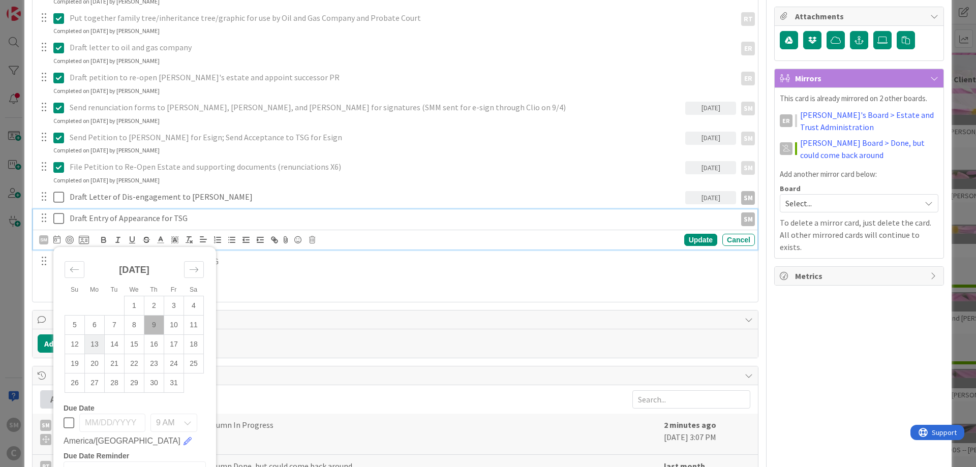
click at [96, 344] on td "13" at bounding box center [95, 343] width 20 height 19
type input "[DATE]"
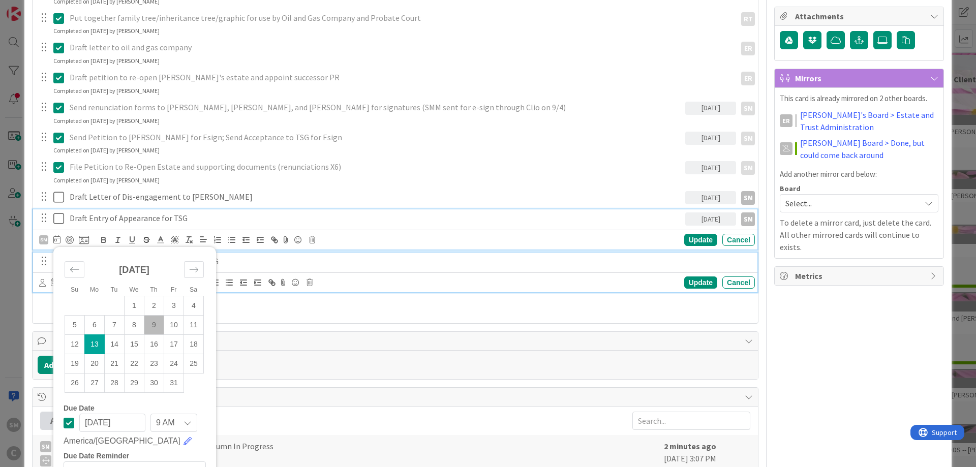
drag, startPoint x: 398, startPoint y: 259, endPoint x: 373, endPoint y: 259, distance: 24.9
click at [397, 259] on p "Draft Information of Appointment for TSG" at bounding box center [410, 262] width 681 height 12
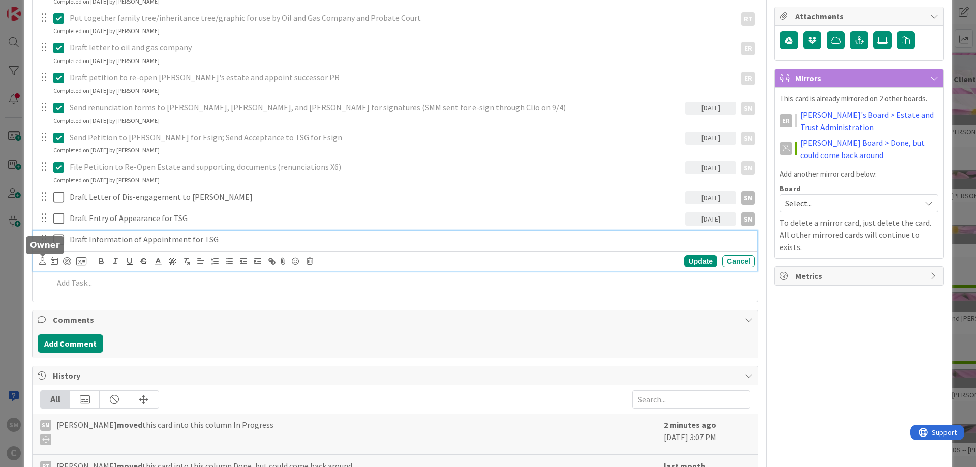
click at [39, 261] on icon at bounding box center [42, 261] width 7 height 8
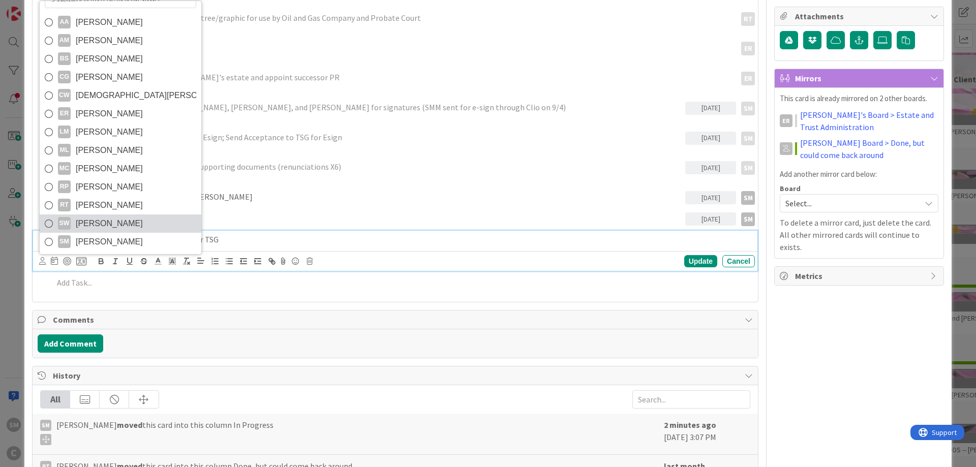
scroll to position [17, 0]
click at [98, 238] on span "[PERSON_NAME]" at bounding box center [109, 240] width 67 height 15
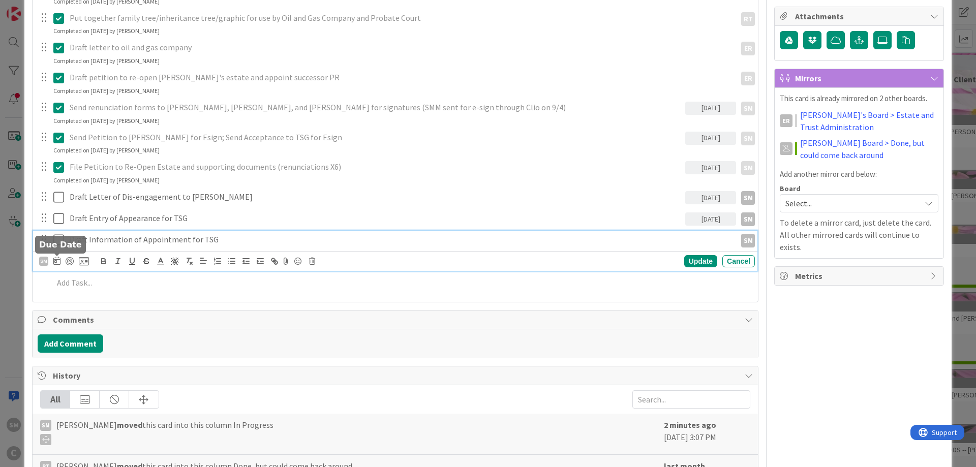
click at [57, 260] on icon at bounding box center [56, 261] width 7 height 8
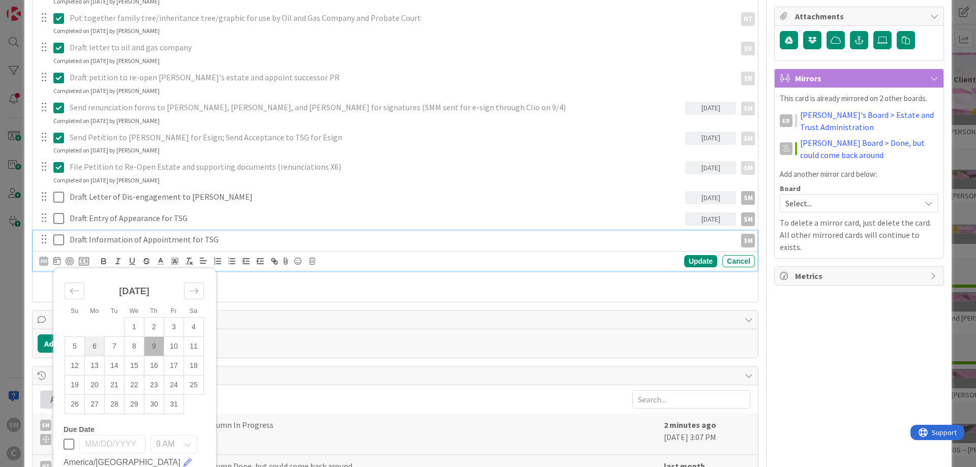
click at [93, 356] on td "6" at bounding box center [95, 345] width 20 height 19
click at [93, 364] on td "13" at bounding box center [95, 365] width 20 height 19
type input "[DATE]"
click at [709, 260] on div "Update" at bounding box center [700, 261] width 33 height 12
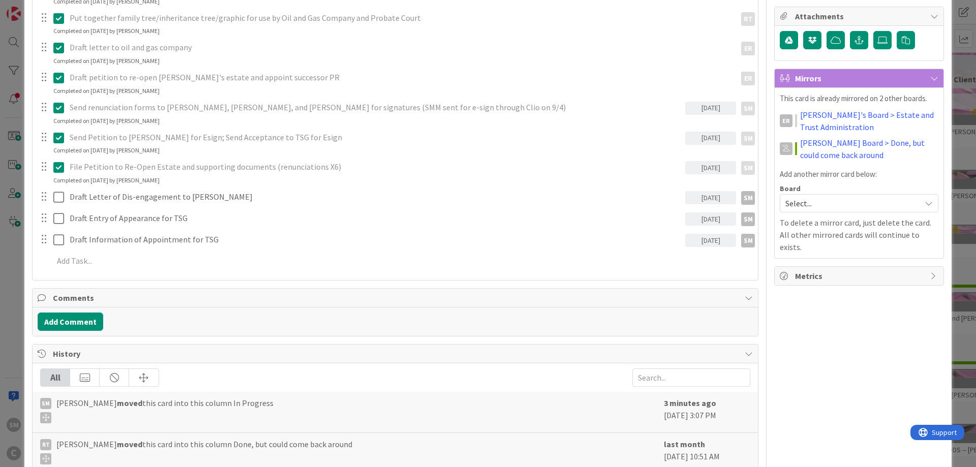
click at [901, 311] on div "Owner SM default Dates Planned Dates Not Set Not Set Actual Dates [DATE] Not Do…" at bounding box center [859, 246] width 170 height 900
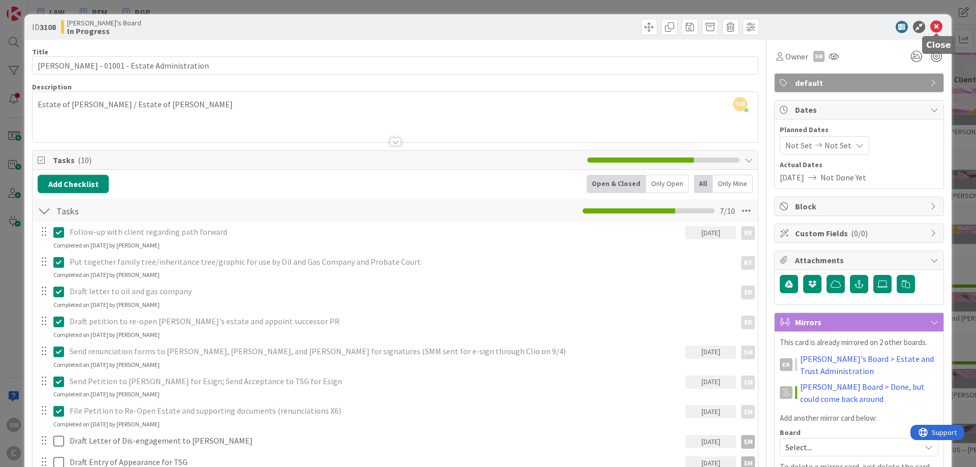
click at [936, 29] on icon at bounding box center [936, 27] width 12 height 12
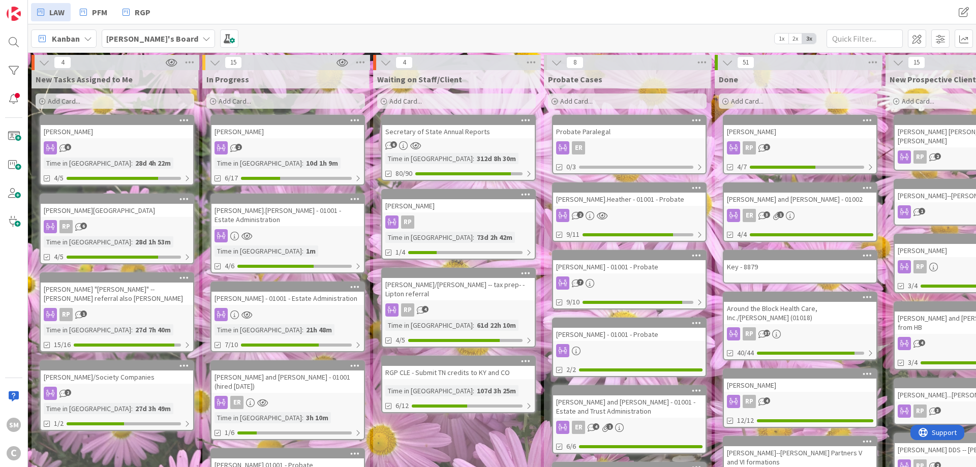
click at [326, 229] on div at bounding box center [287, 235] width 152 height 13
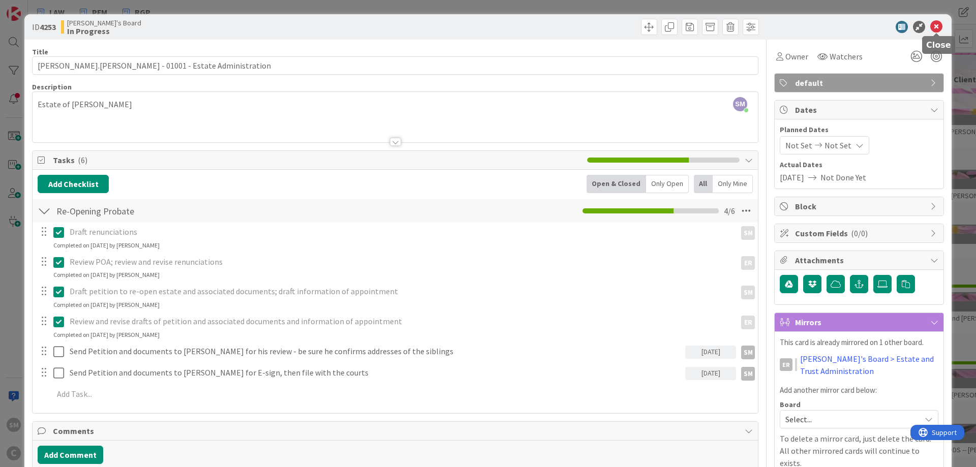
click at [934, 31] on icon at bounding box center [936, 27] width 12 height 12
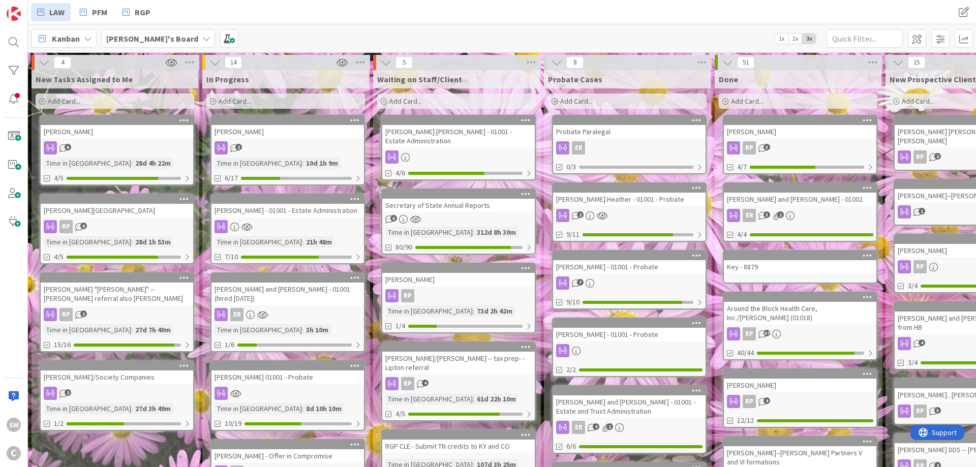
click at [281, 130] on div "[PERSON_NAME]" at bounding box center [287, 131] width 152 height 13
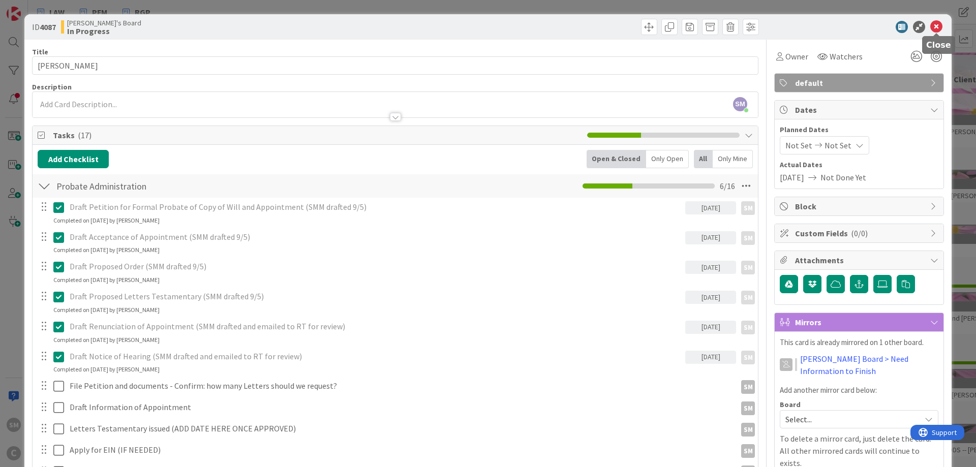
click at [938, 30] on icon at bounding box center [936, 27] width 12 height 12
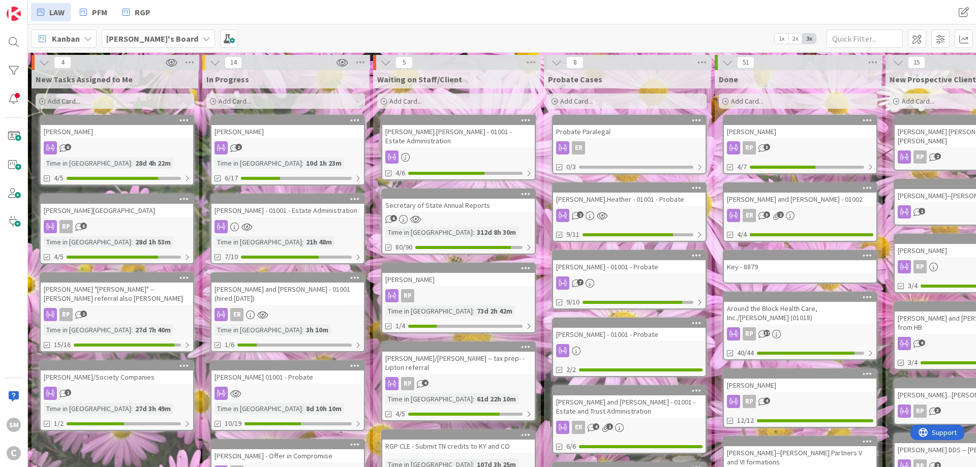
click at [288, 218] on div "[PERSON_NAME] - 01001 - Estate Administration Time in [GEOGRAPHIC_DATA] : 21h 4…" at bounding box center [287, 229] width 154 height 71
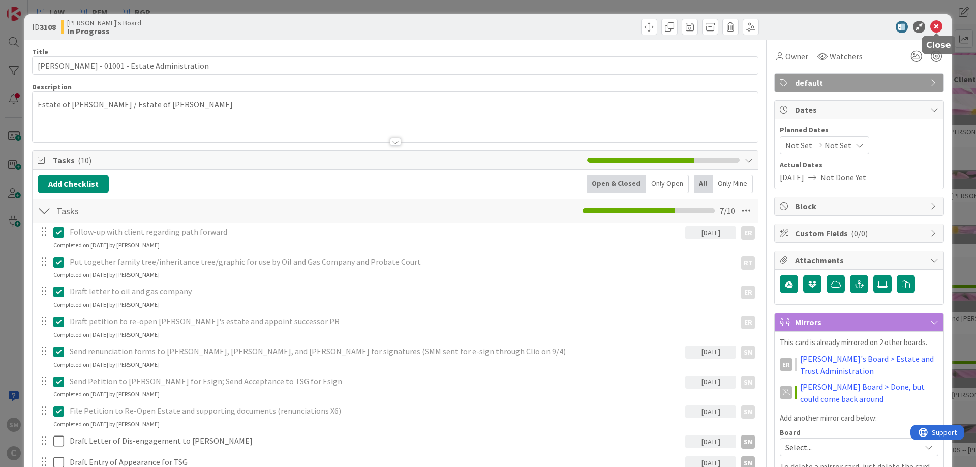
click at [937, 26] on icon at bounding box center [936, 27] width 12 height 12
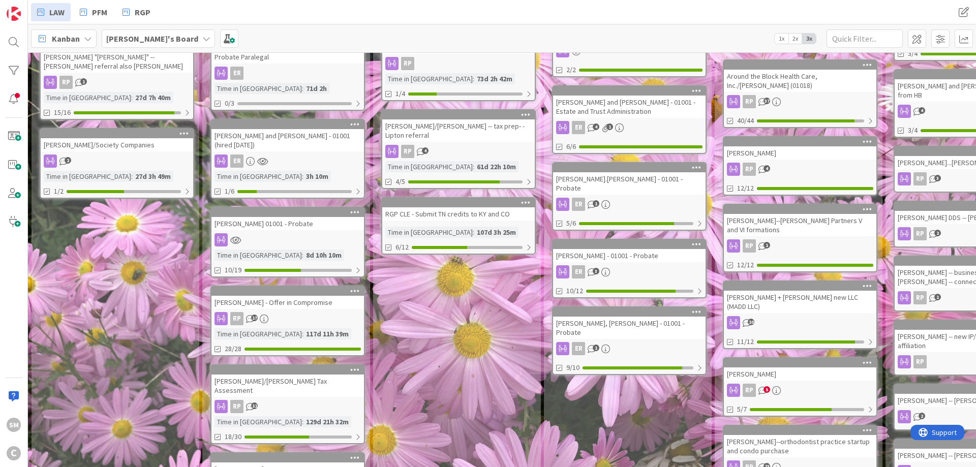
scroll to position [244, 0]
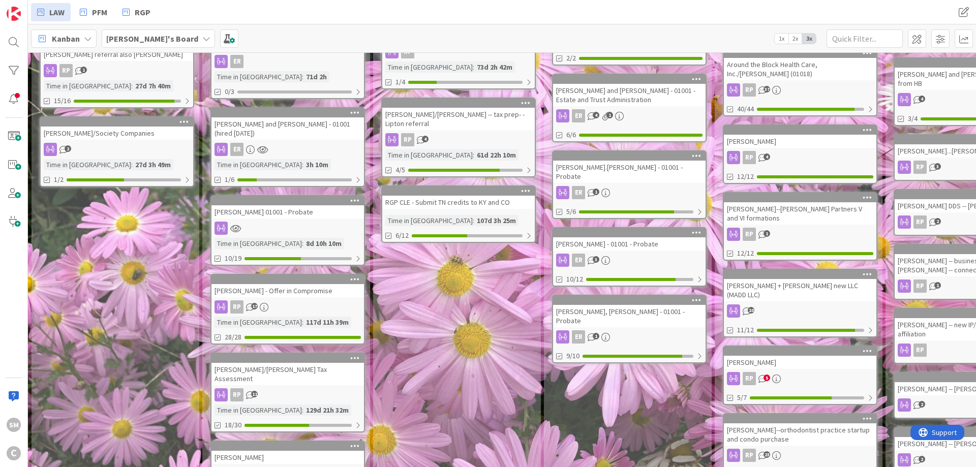
click at [378, 294] on div "Waiting on Staff/Client Add Card... [PERSON_NAME].[PERSON_NAME] - 01001 - Estat…" at bounding box center [456, 272] width 167 height 893
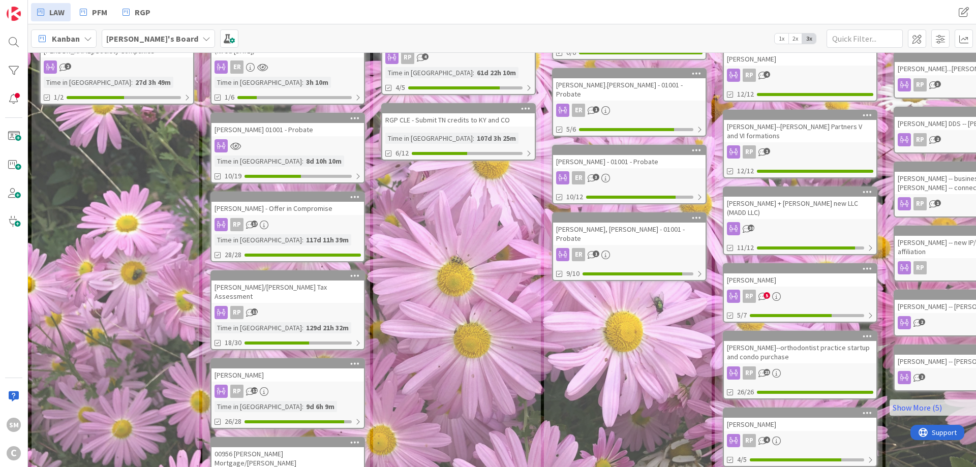
scroll to position [366, 0]
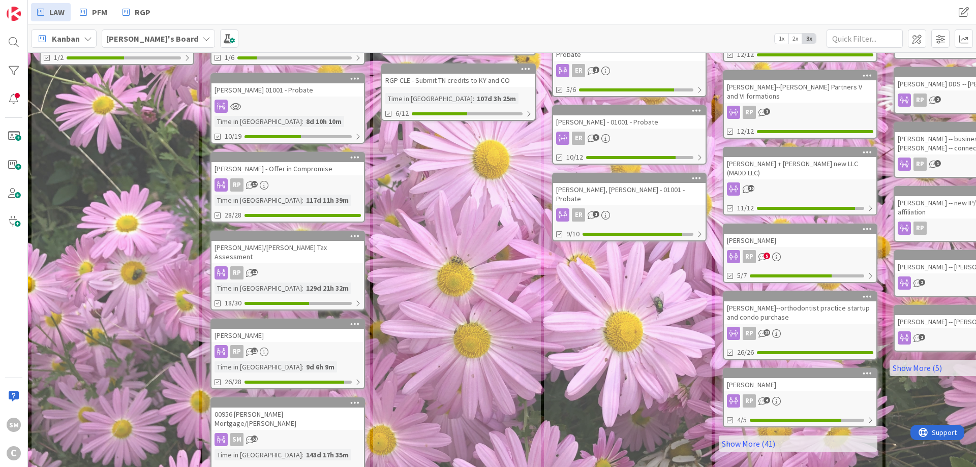
click at [829, 224] on div "[PERSON_NAME] RP 5 5/7" at bounding box center [800, 253] width 154 height 59
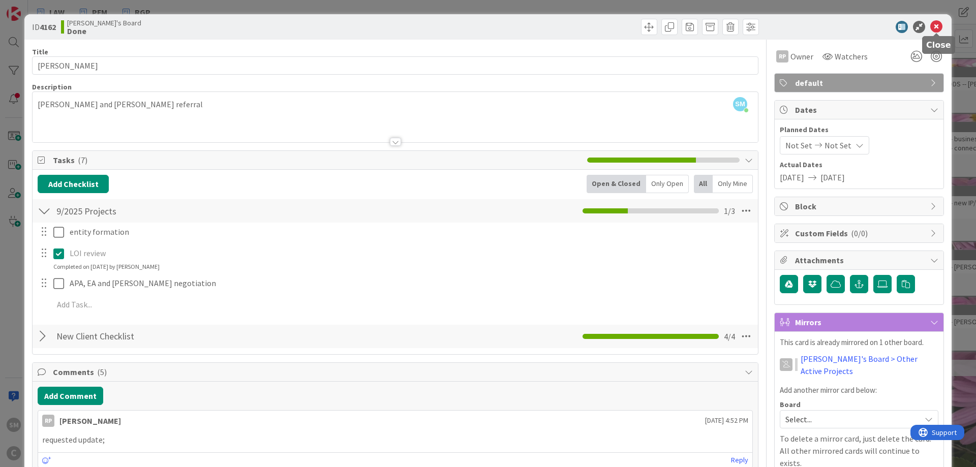
click at [939, 25] on icon at bounding box center [936, 27] width 12 height 12
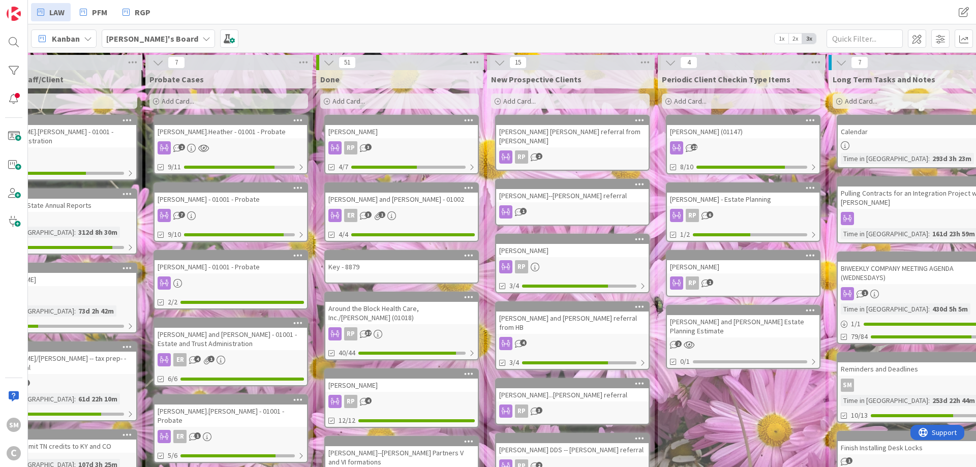
scroll to position [0, 476]
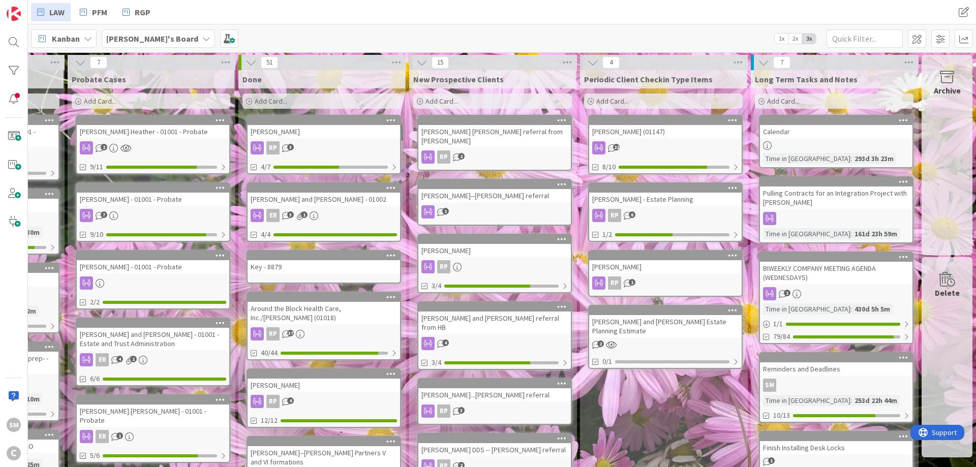
drag, startPoint x: 885, startPoint y: 161, endPoint x: 975, endPoint y: 161, distance: 90.0
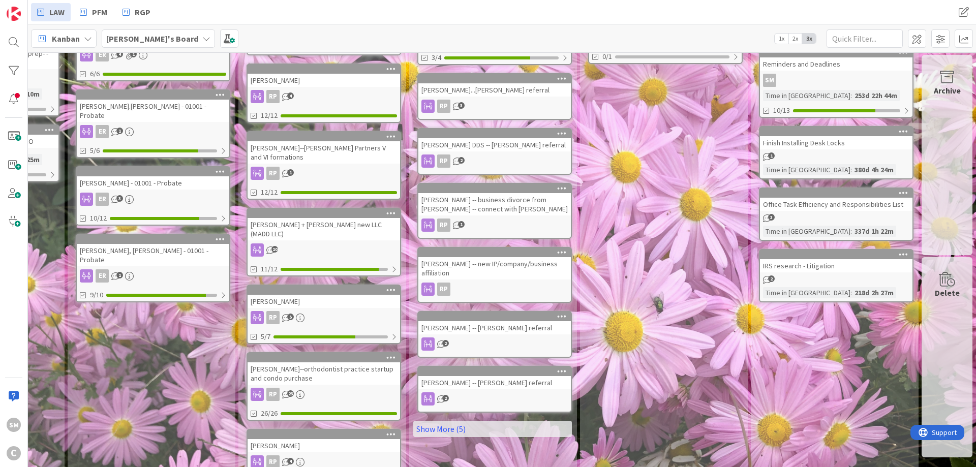
scroll to position [483, 476]
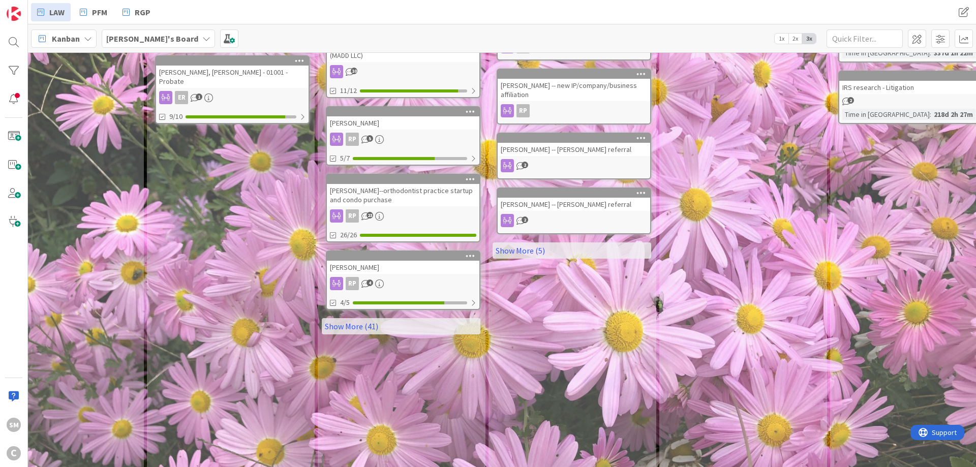
drag, startPoint x: 756, startPoint y: 203, endPoint x: 700, endPoint y: 209, distance: 56.7
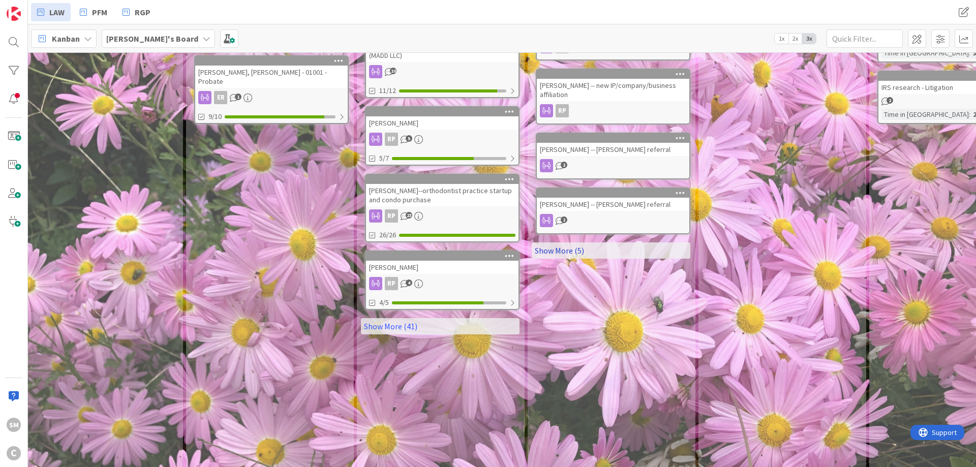
click at [677, 242] on link "Show More (5)" at bounding box center [611, 250] width 159 height 16
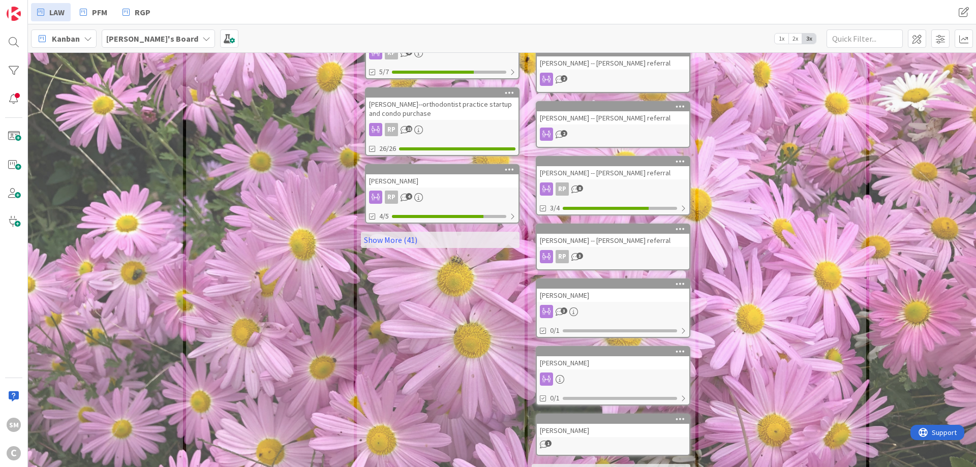
scroll to position [578, 358]
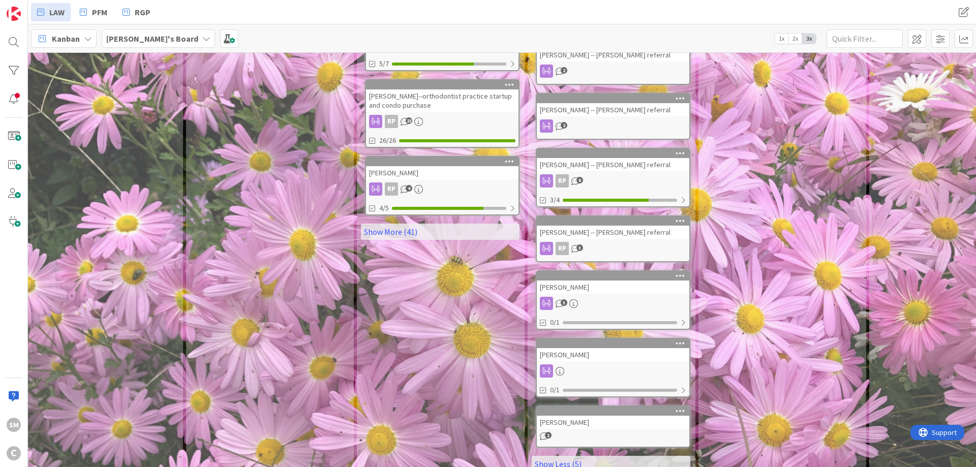
click at [417, 224] on link "Show More (41)" at bounding box center [440, 232] width 159 height 16
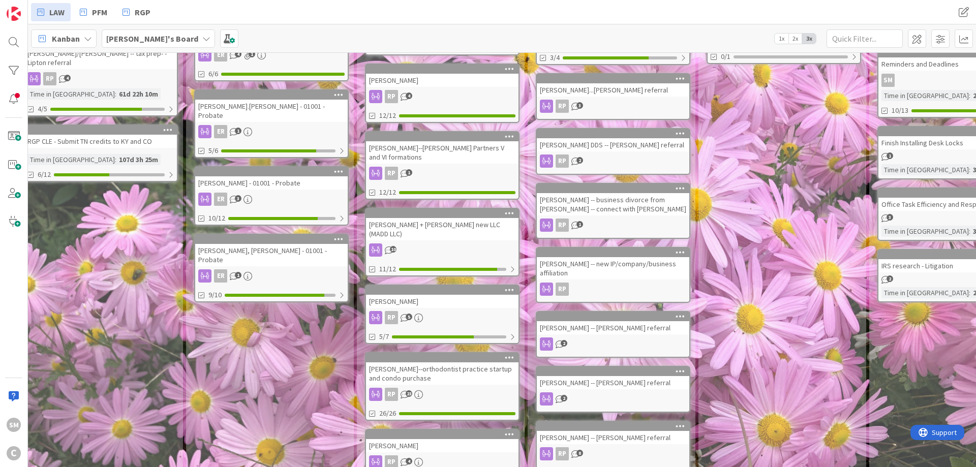
scroll to position [549, 358]
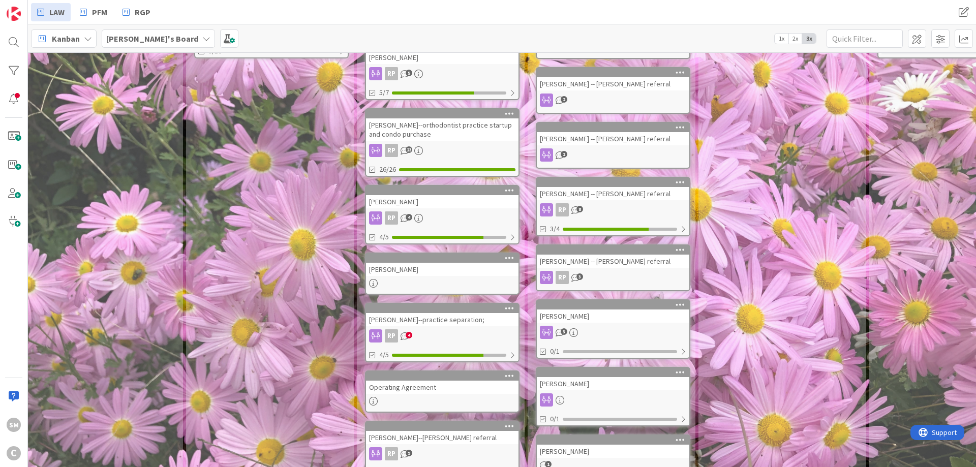
click at [442, 329] on div "RP 4" at bounding box center [442, 335] width 152 height 13
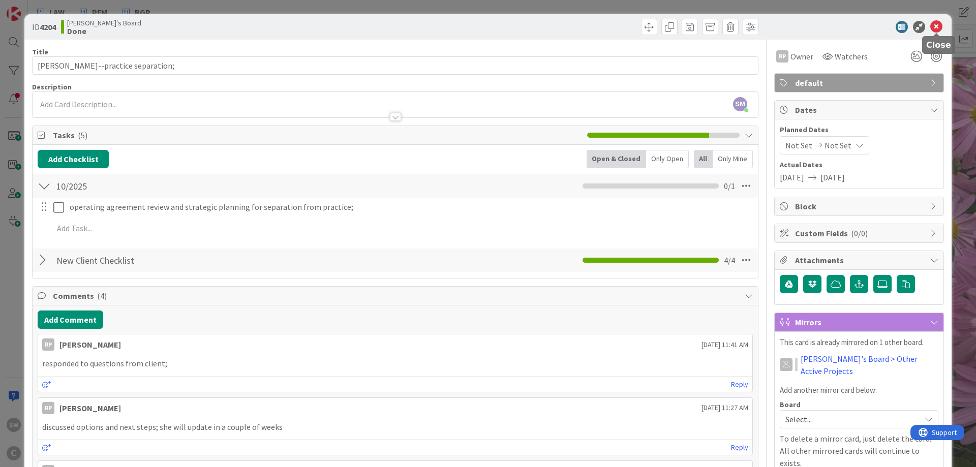
click at [935, 27] on icon at bounding box center [936, 27] width 12 height 12
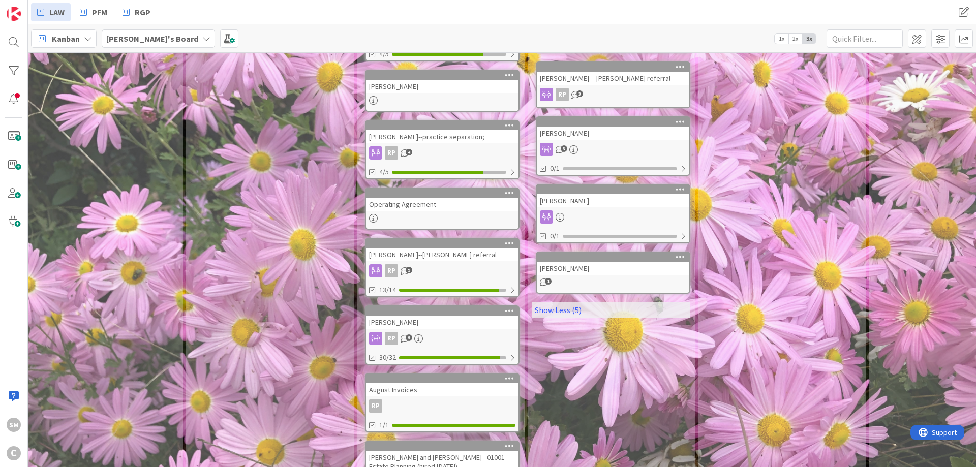
scroll to position [976, 358]
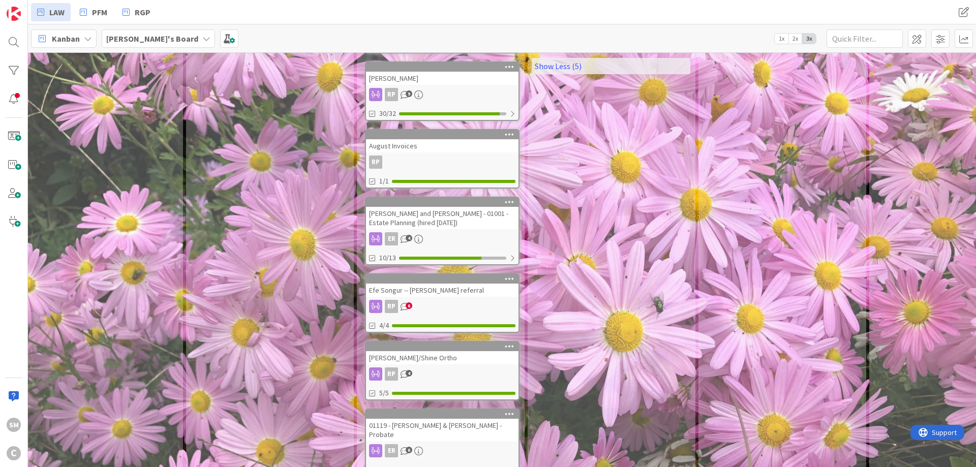
click at [449, 300] on div "RP 6" at bounding box center [442, 306] width 152 height 13
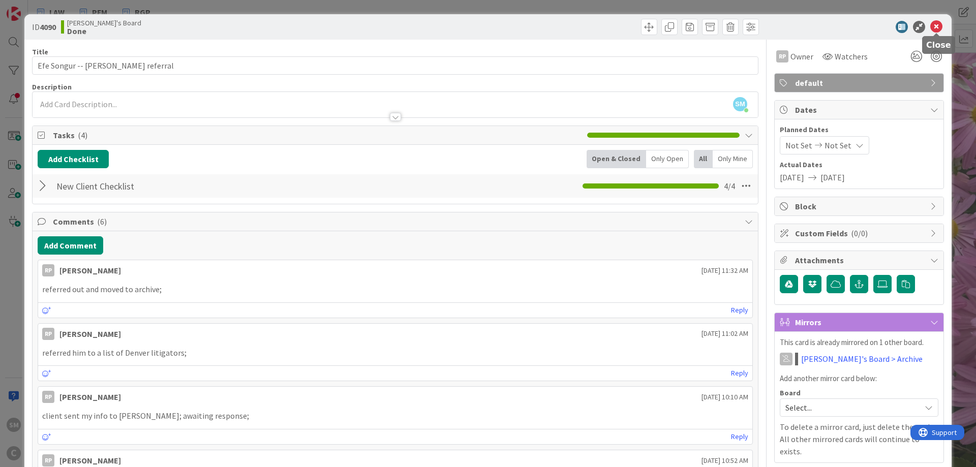
click at [936, 28] on icon at bounding box center [936, 27] width 12 height 12
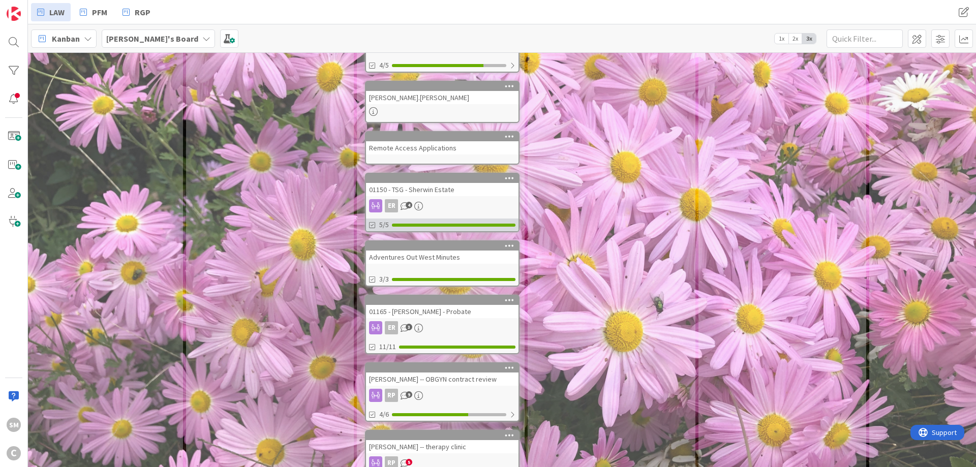
scroll to position [1769, 358]
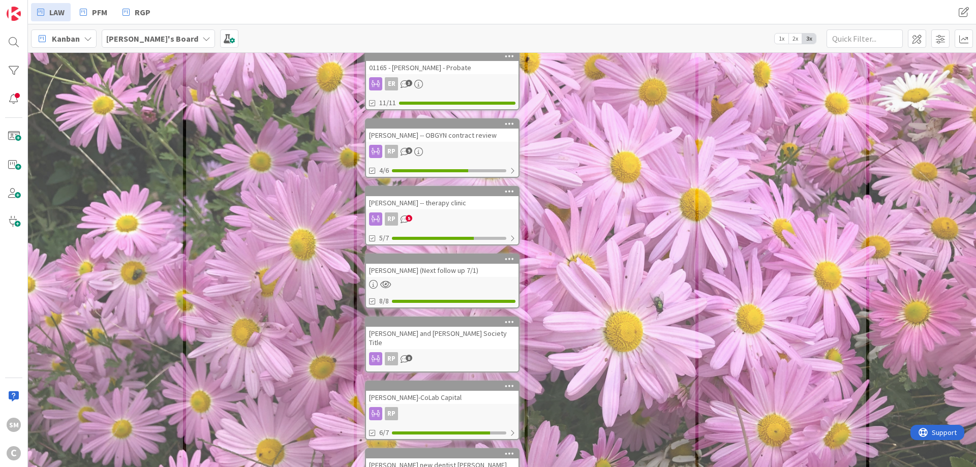
click at [457, 196] on div "[PERSON_NAME] -- therapy clinic" at bounding box center [442, 202] width 152 height 13
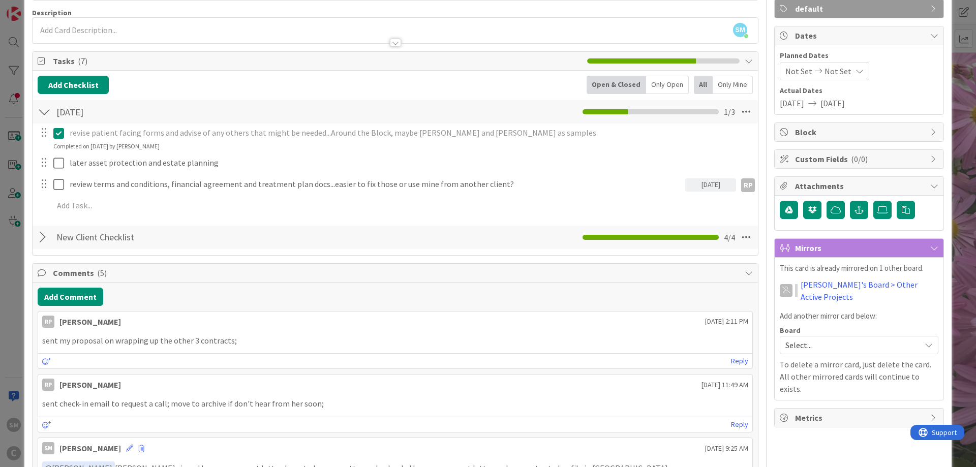
scroll to position [61, 0]
